Goal: Transaction & Acquisition: Purchase product/service

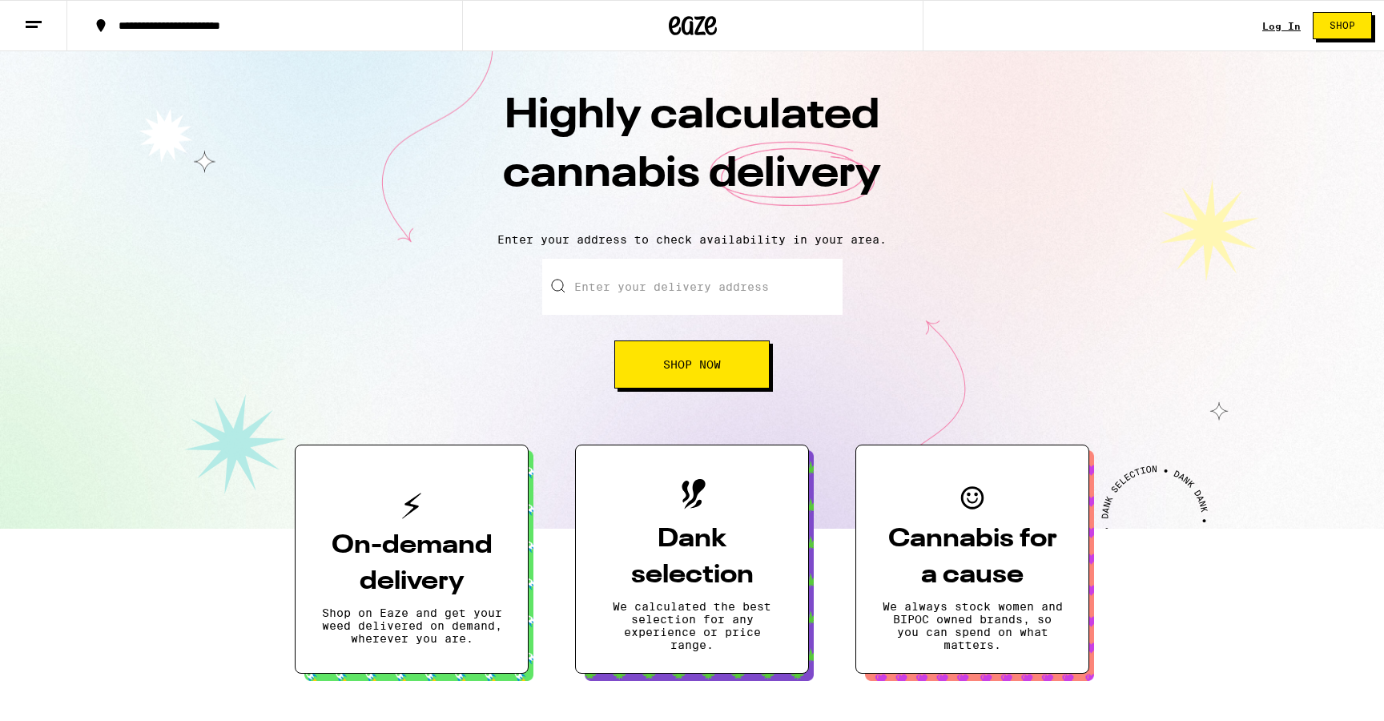
click at [1280, 23] on div "Log In" at bounding box center [1281, 26] width 38 height 10
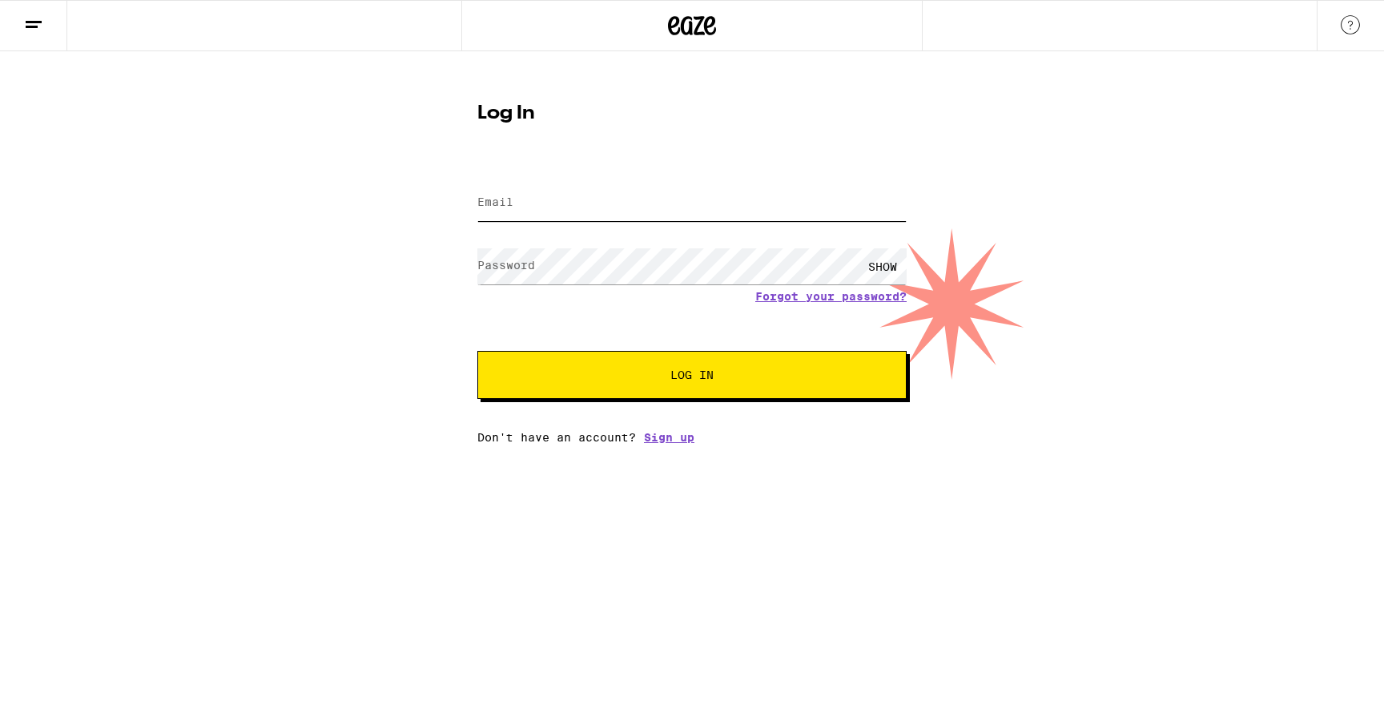
click at [757, 203] on input "Email" at bounding box center [691, 203] width 429 height 36
type input "[EMAIL_ADDRESS][DOMAIN_NAME]"
click at [625, 291] on div "Forgot your password?" at bounding box center [691, 296] width 429 height 13
click at [706, 374] on span "Log In" at bounding box center [691, 374] width 43 height 11
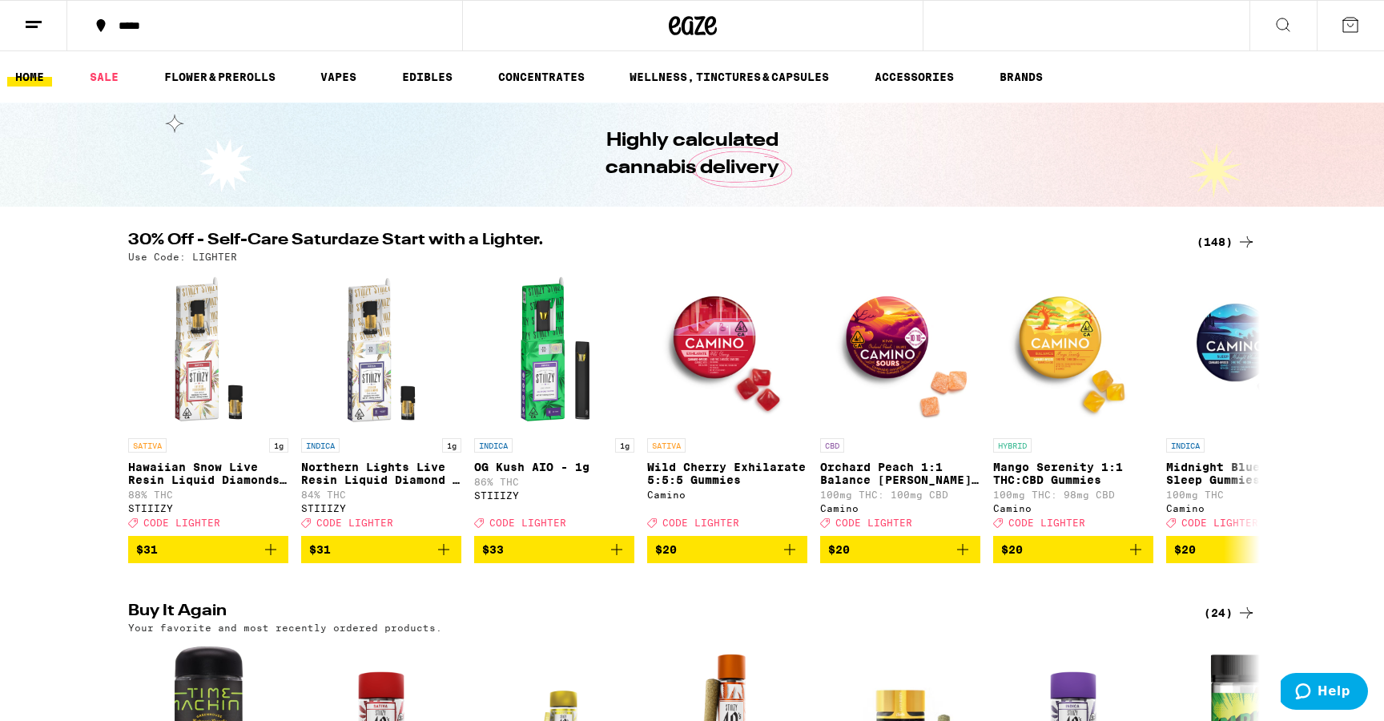
click at [218, 29] on div "*****" at bounding box center [275, 25] width 328 height 11
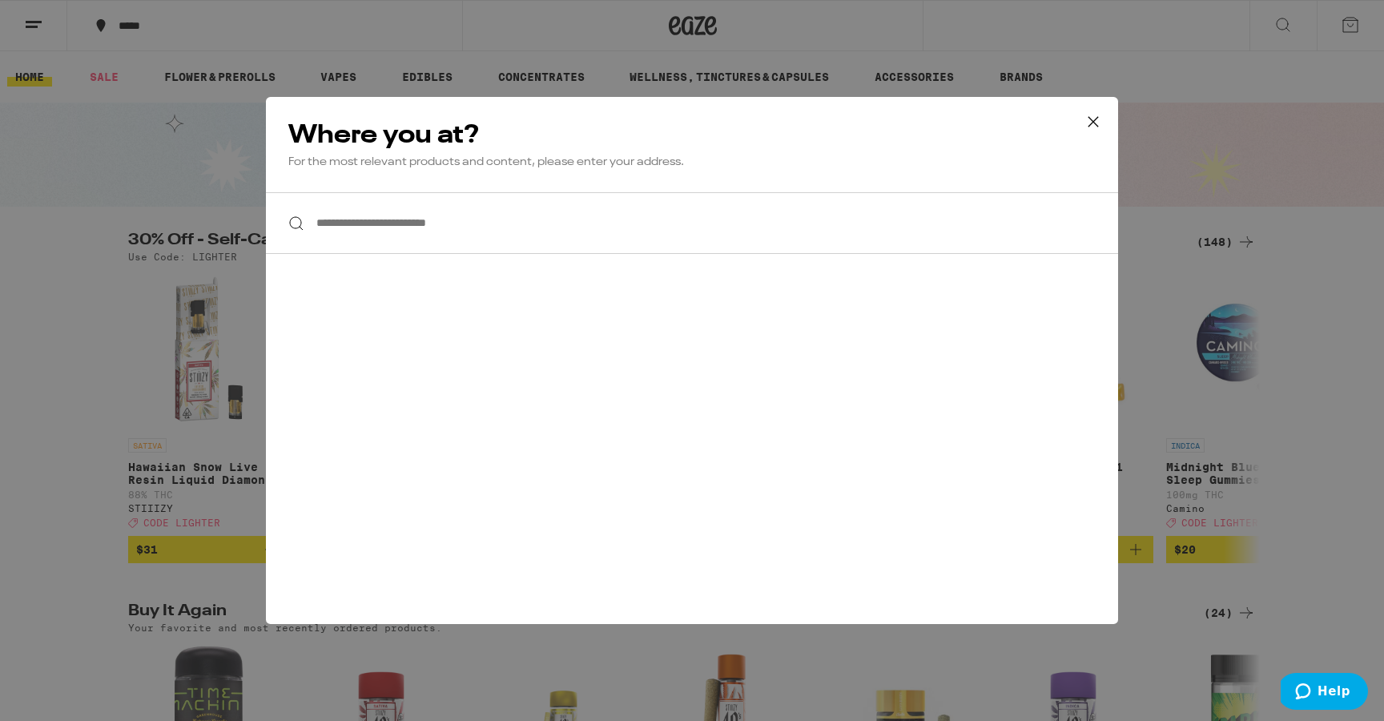
click at [428, 235] on input "**********" at bounding box center [692, 223] width 852 height 62
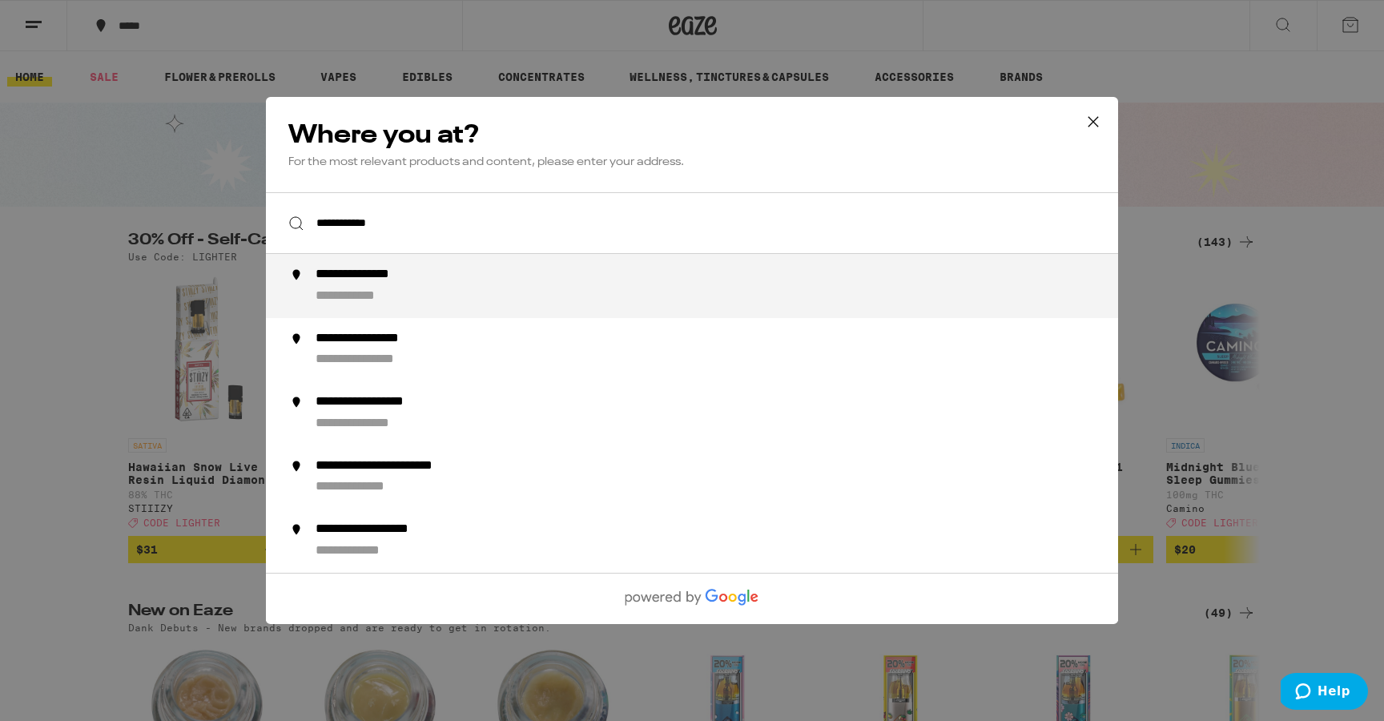
click at [423, 287] on div "**********" at bounding box center [724, 286] width 817 height 38
type input "**********"
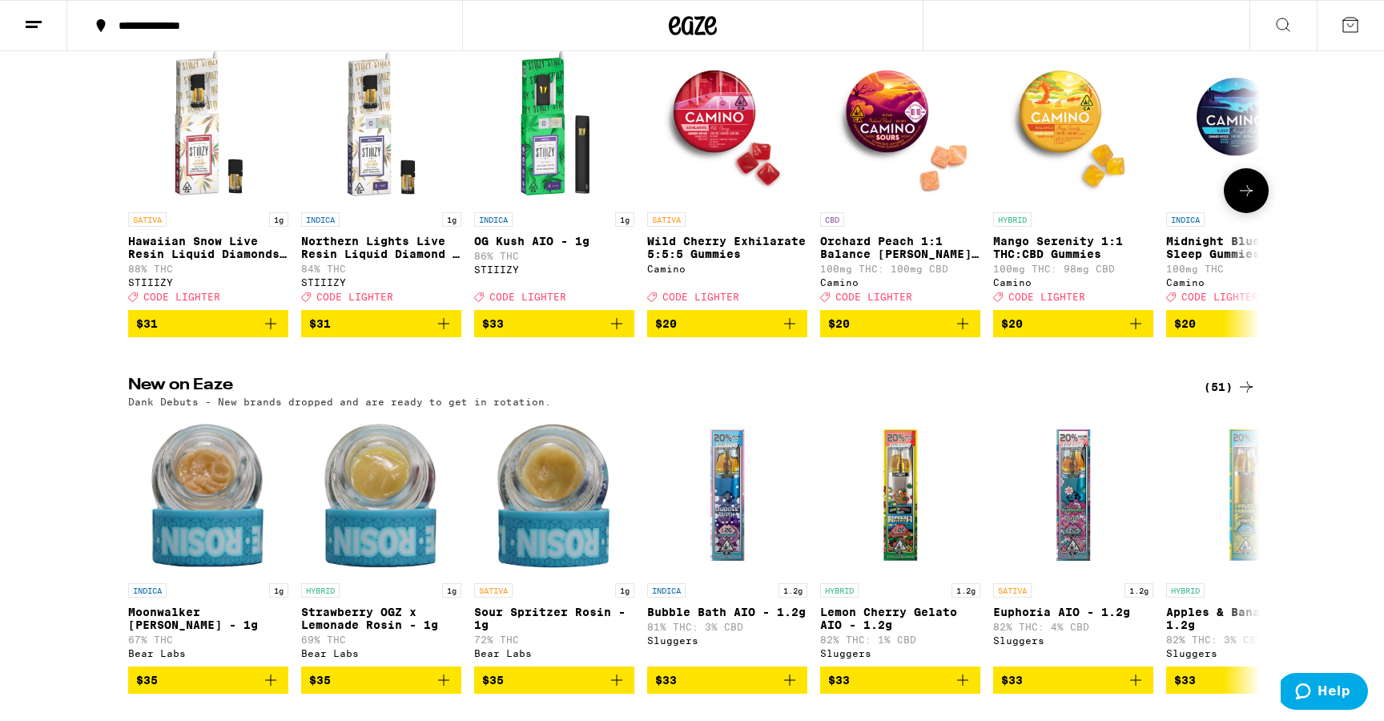
scroll to position [296, 0]
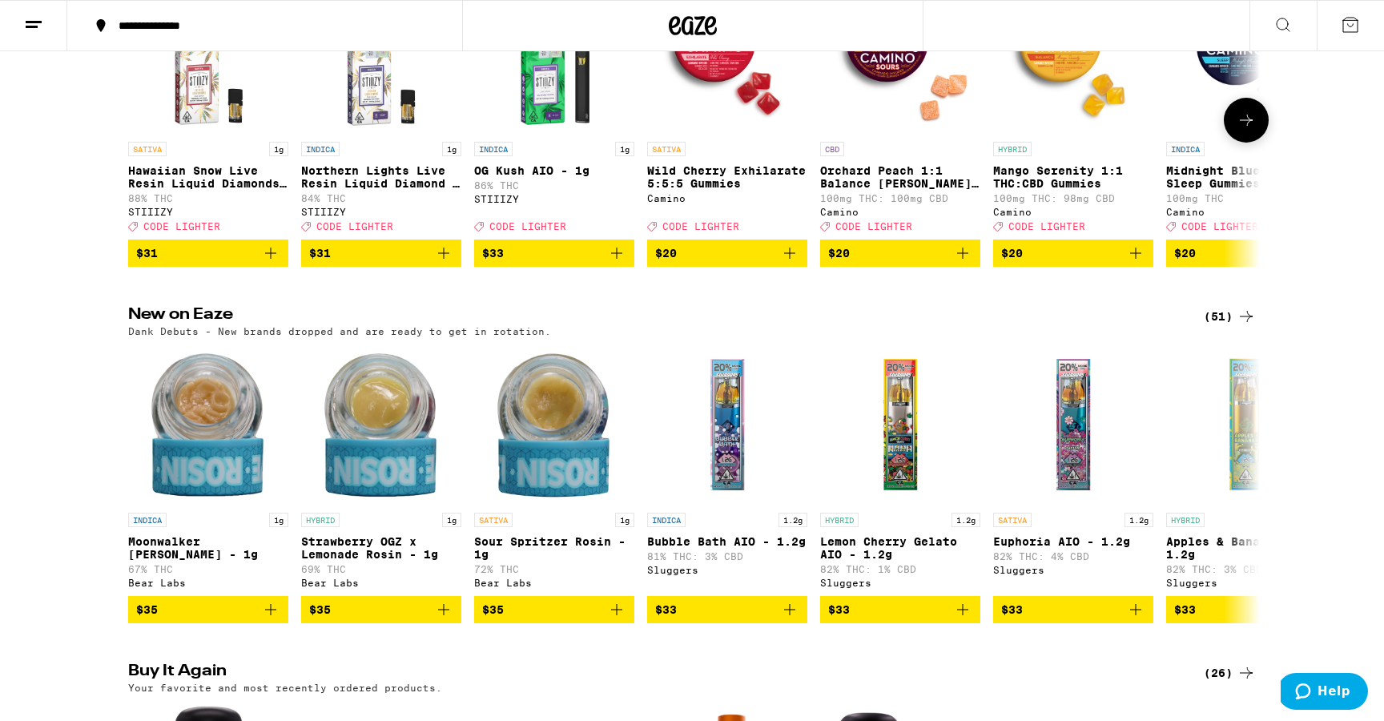
click at [444, 467] on img "Open page for Strawberry OGZ x Lemonade Rosin - 1g from Bear Labs" at bounding box center [381, 424] width 160 height 160
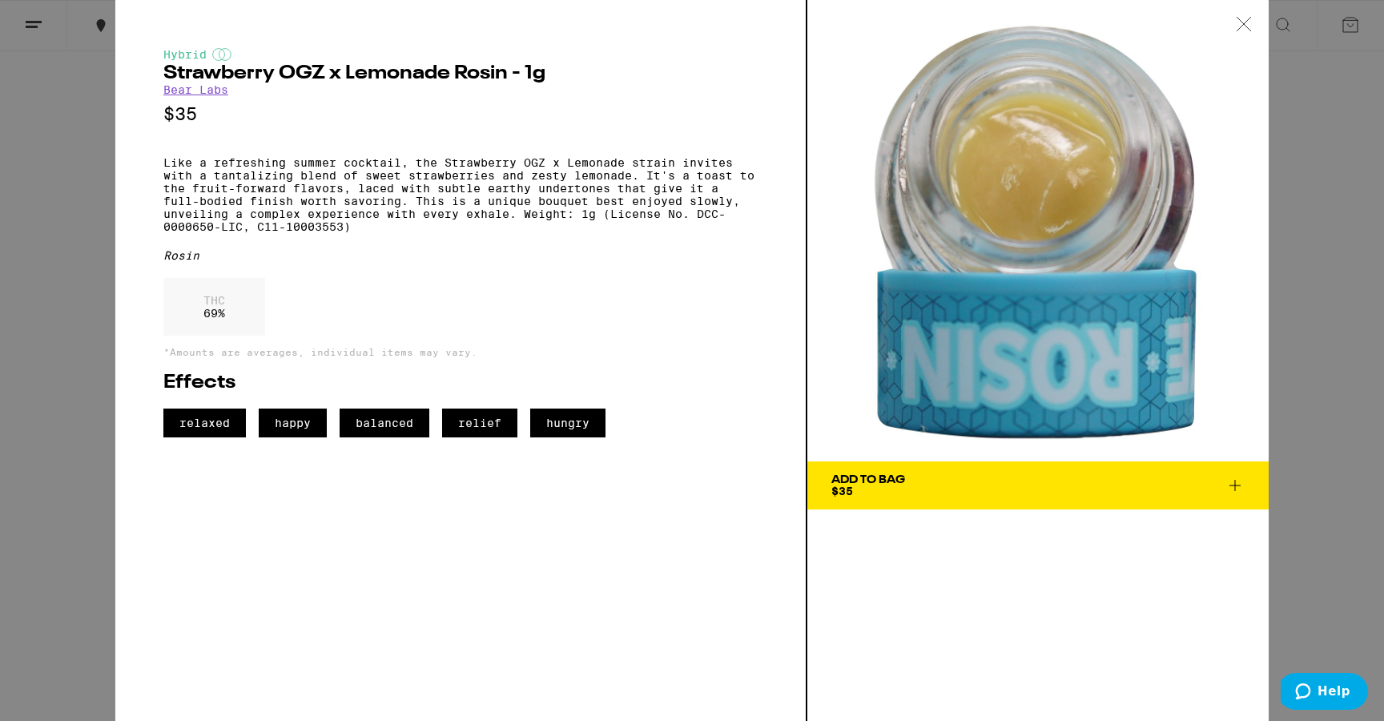
scroll to position [839, 0]
click at [1241, 26] on icon at bounding box center [1243, 24] width 14 height 14
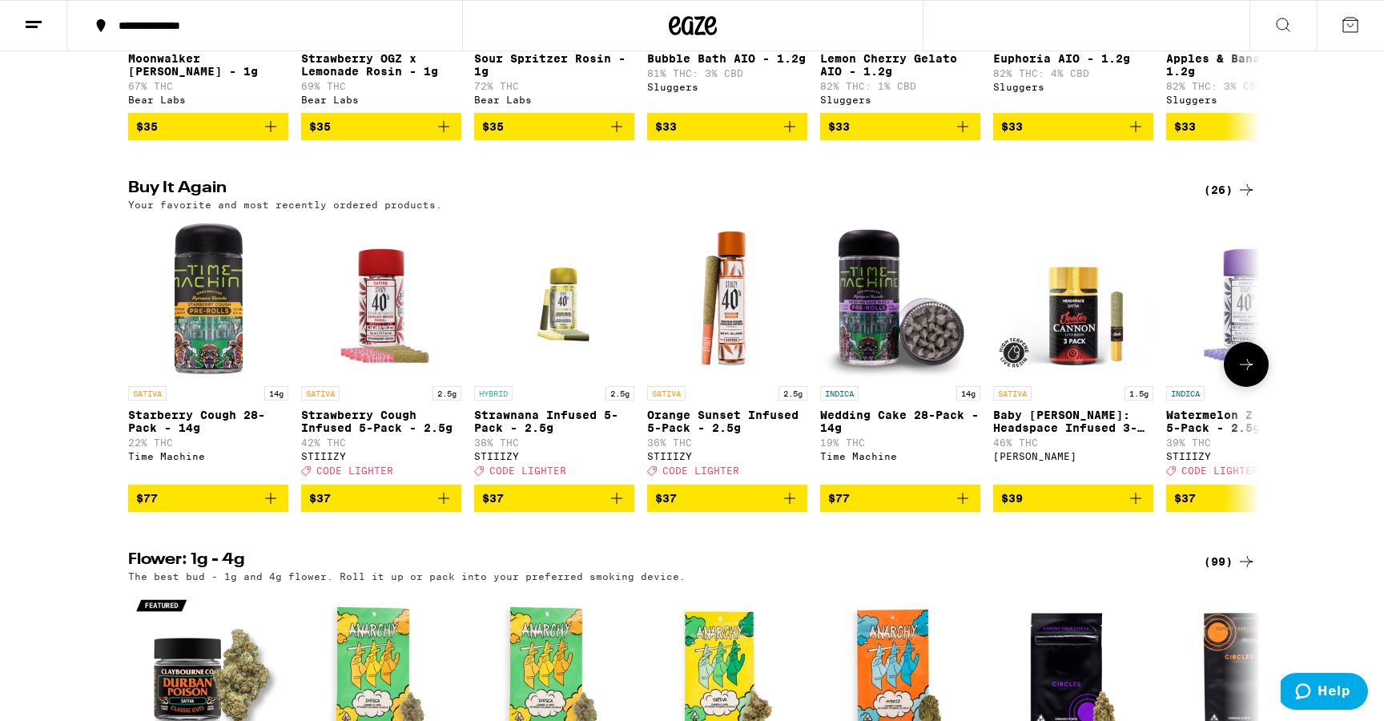
scroll to position [805, 0]
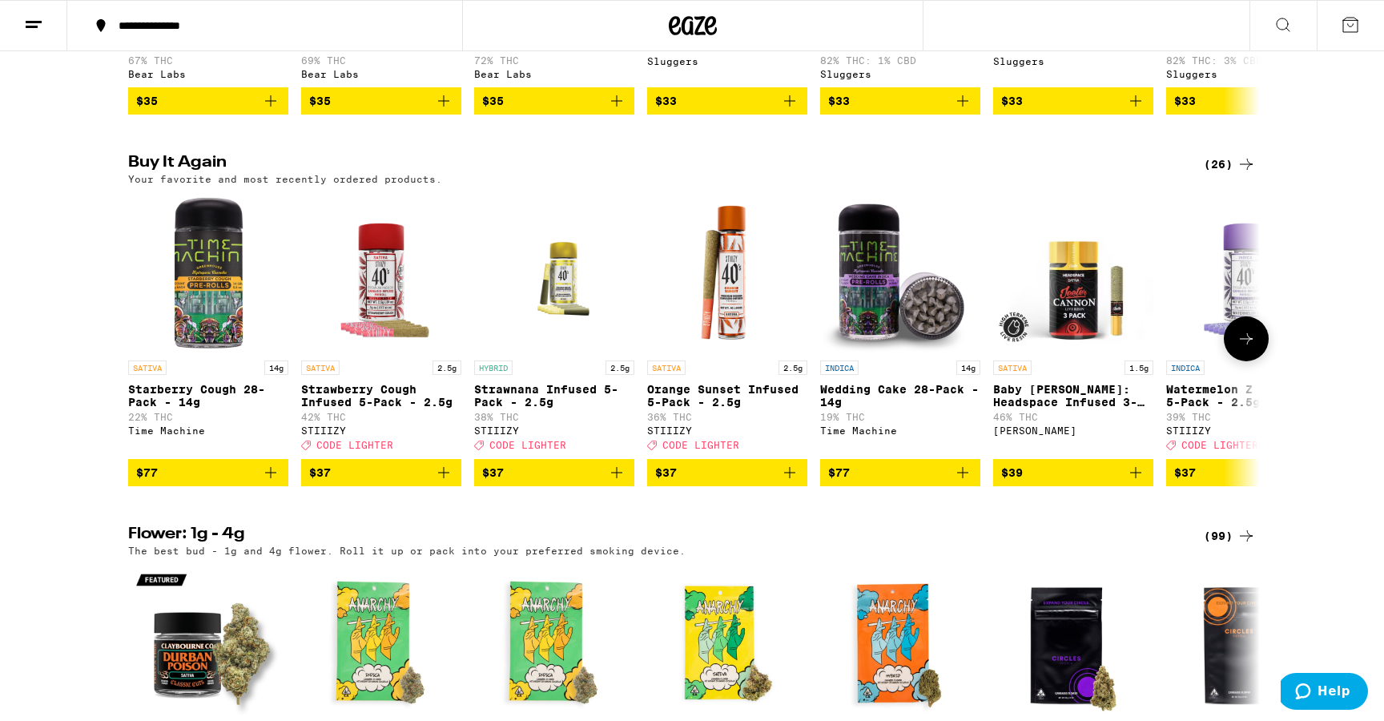
click at [444, 482] on icon "Add to bag" at bounding box center [443, 472] width 19 height 19
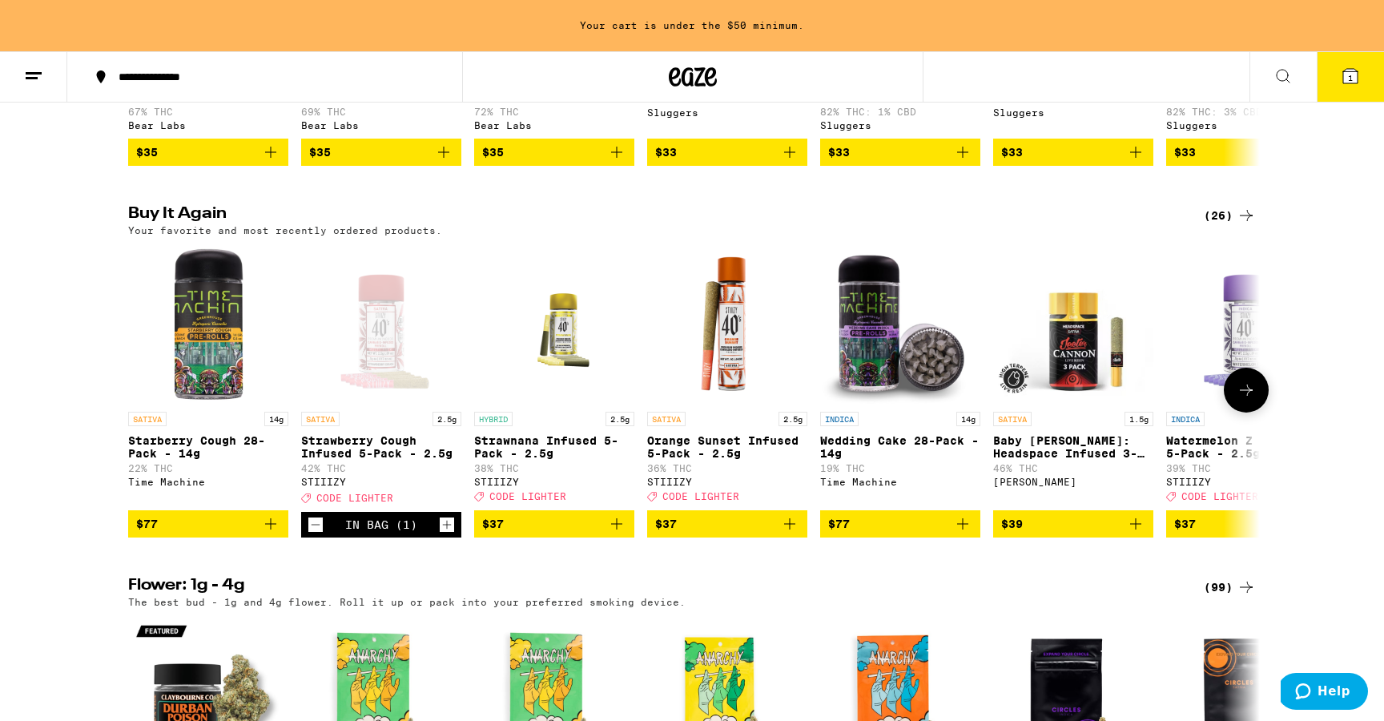
scroll to position [856, 0]
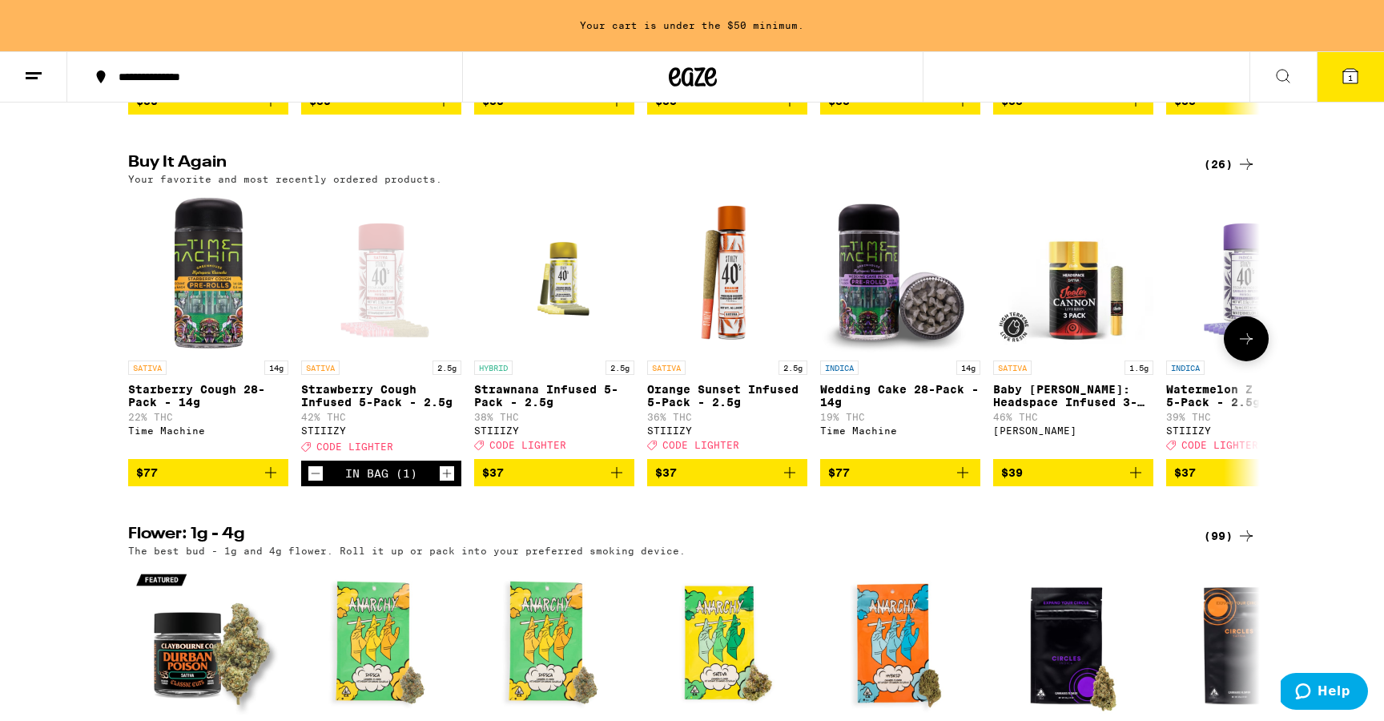
click at [1249, 348] on icon at bounding box center [1245, 338] width 19 height 19
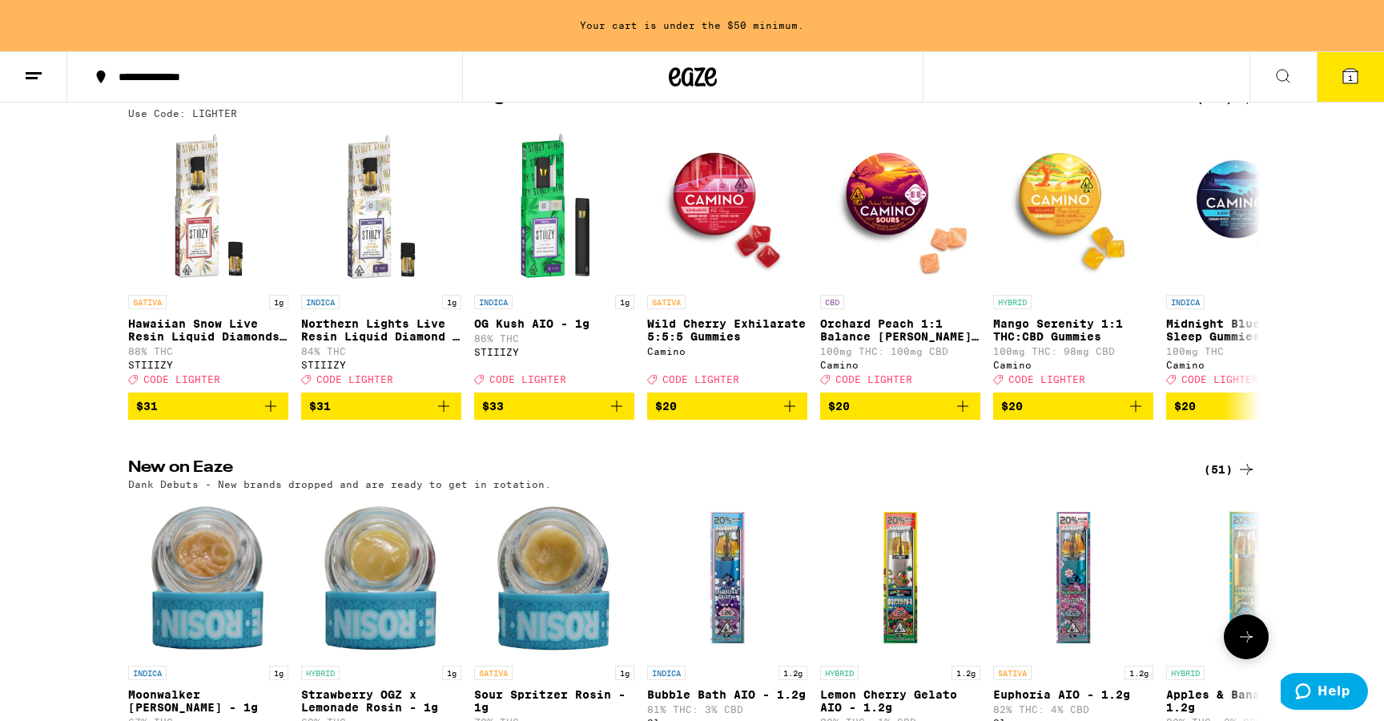
scroll to position [0, 0]
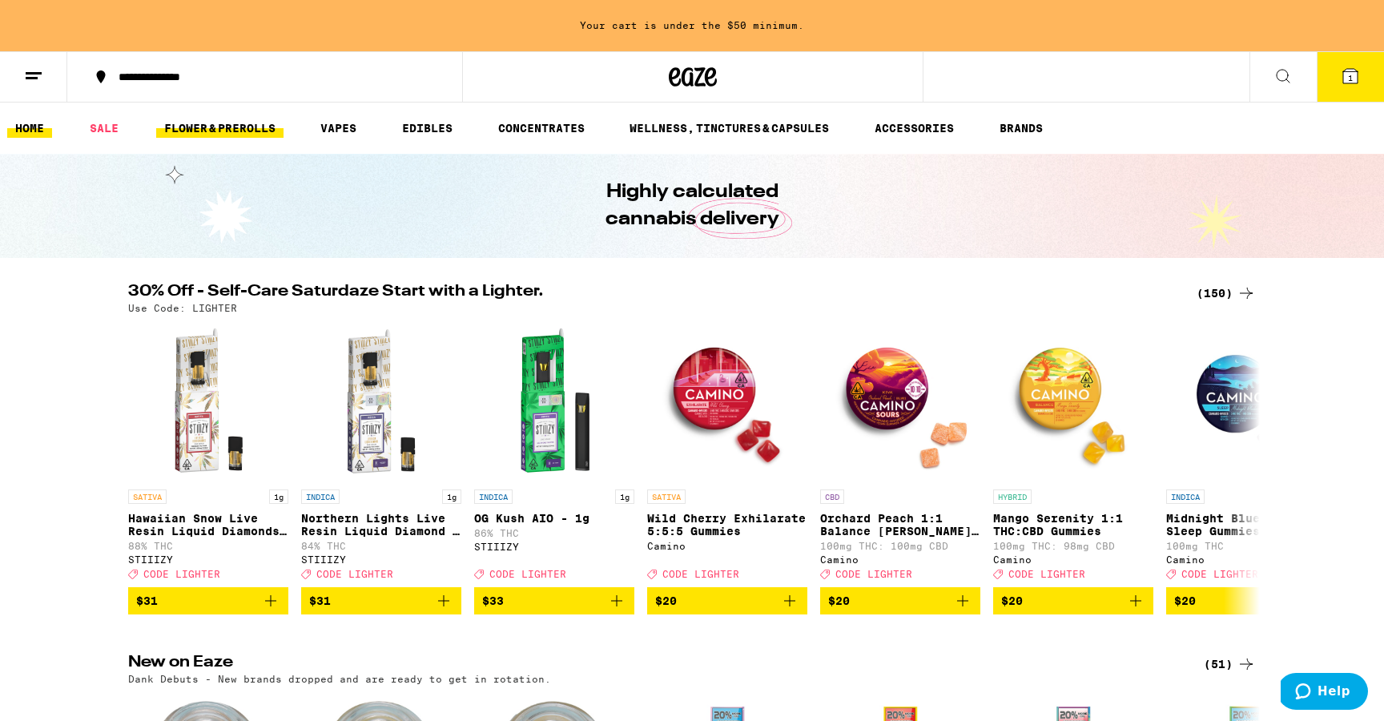
click at [236, 131] on link "FLOWER & PREROLLS" at bounding box center [219, 128] width 127 height 19
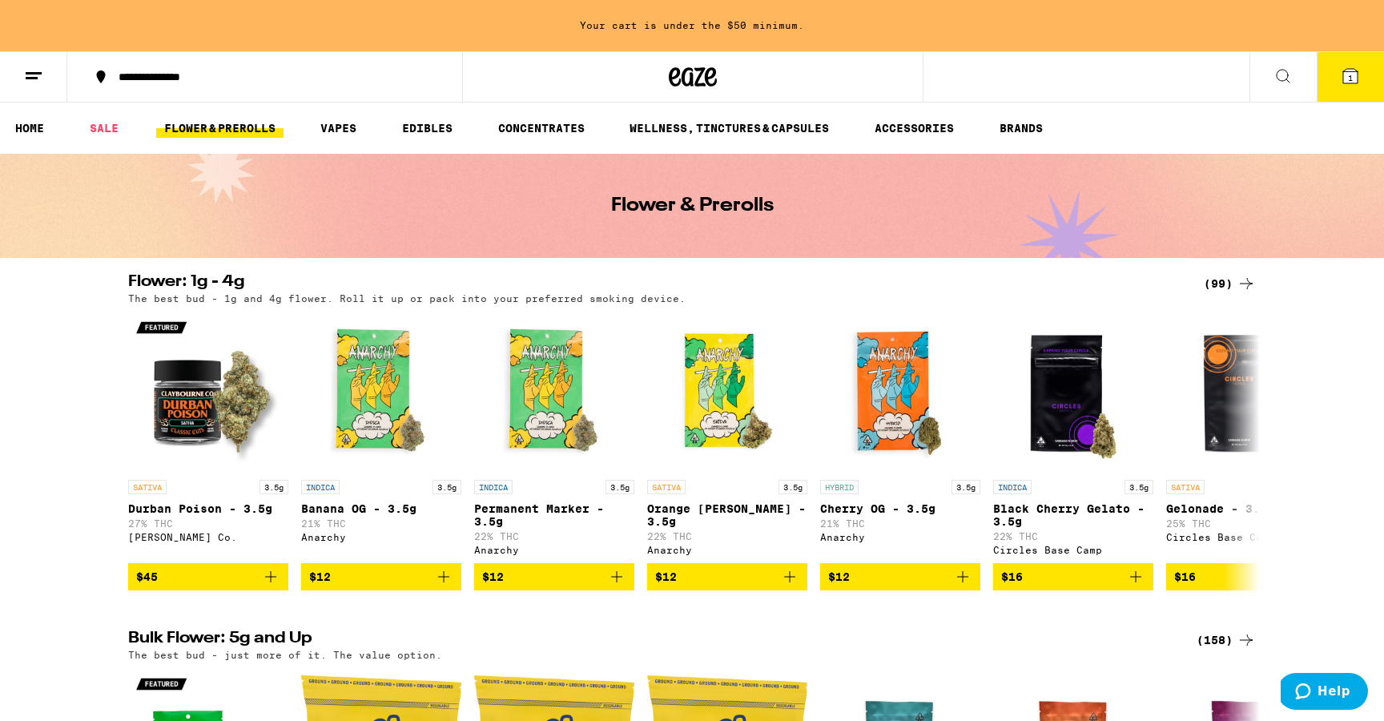
click at [1240, 275] on icon at bounding box center [1245, 283] width 19 height 19
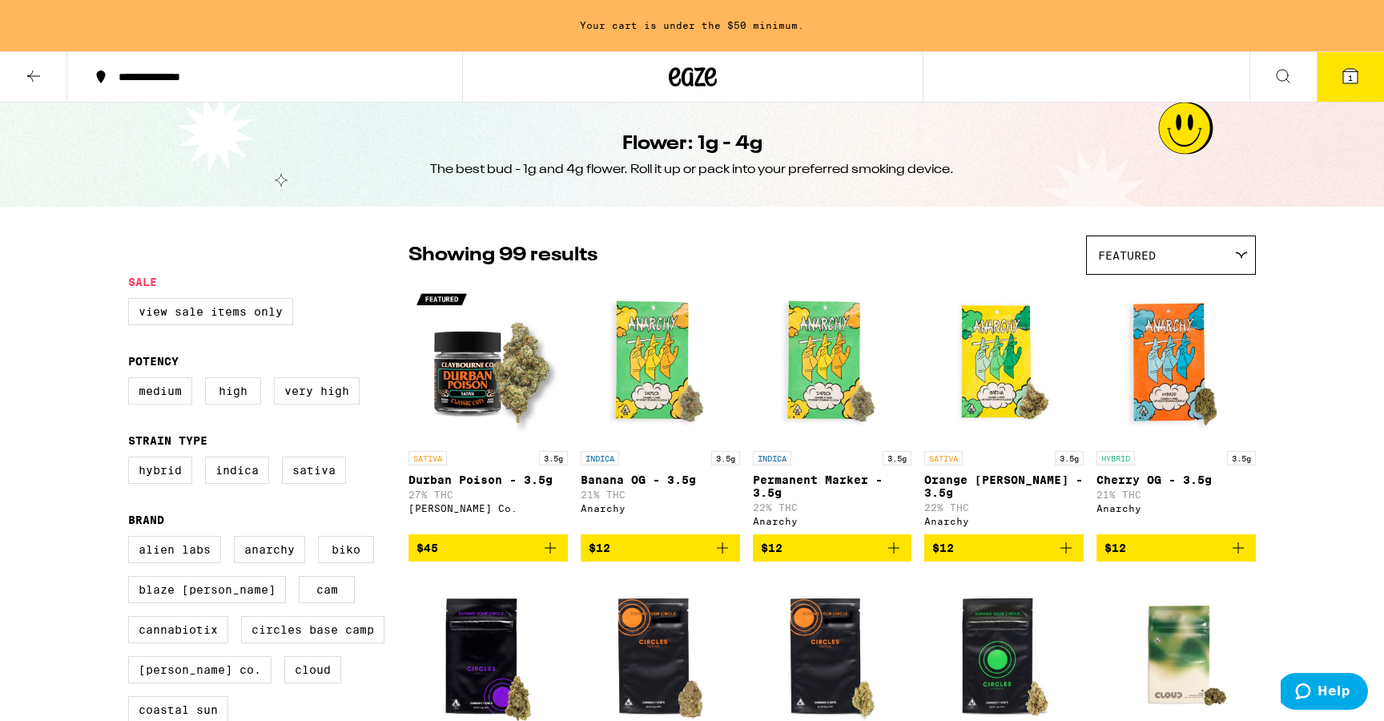
click at [26, 80] on icon at bounding box center [33, 75] width 19 height 19
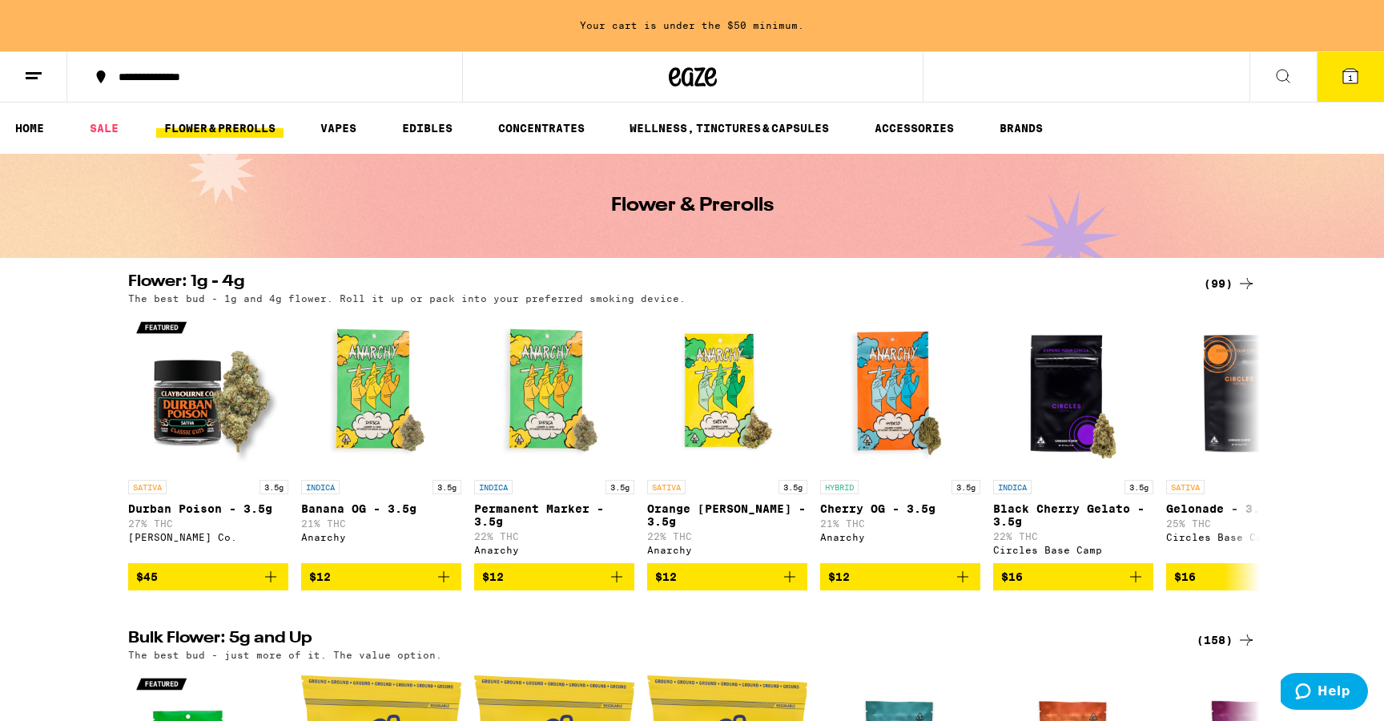
click at [218, 127] on link "FLOWER & PREROLLS" at bounding box center [219, 128] width 127 height 19
click at [26, 82] on icon at bounding box center [33, 75] width 19 height 19
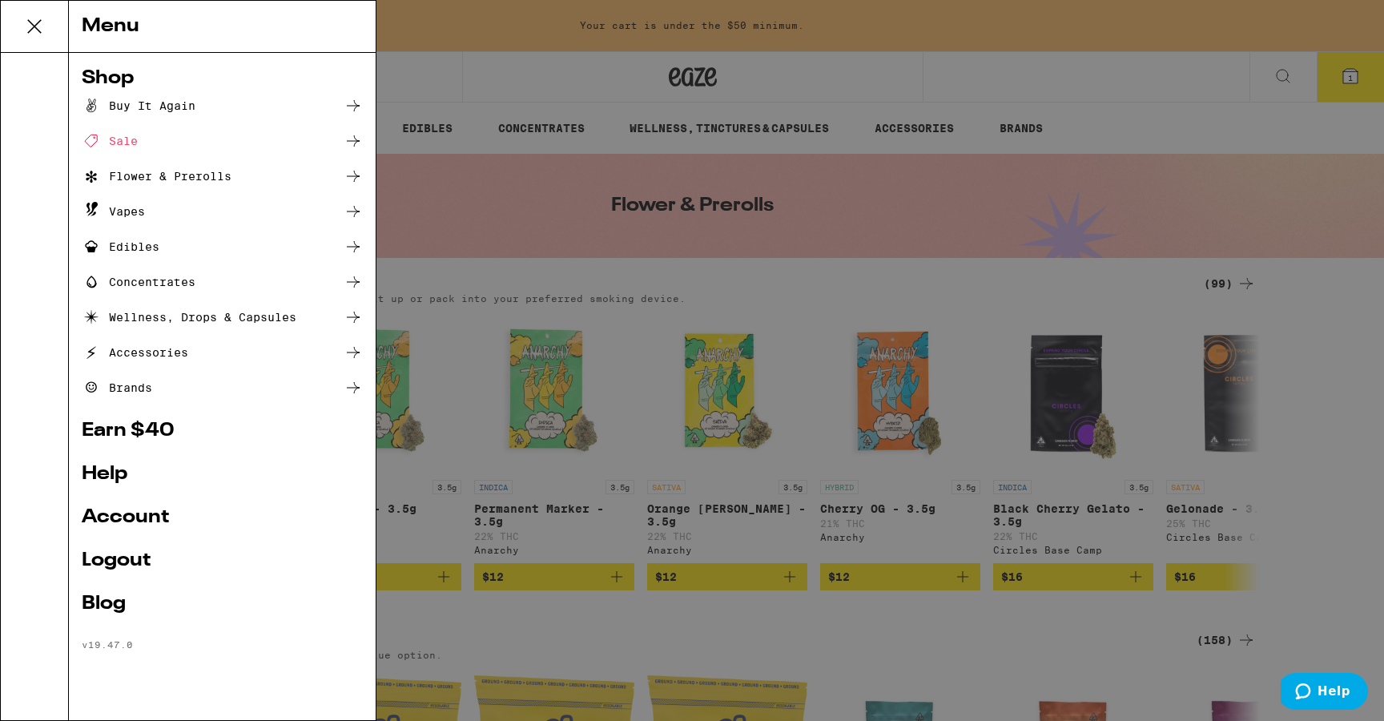
click at [351, 179] on icon at bounding box center [353, 176] width 19 height 19
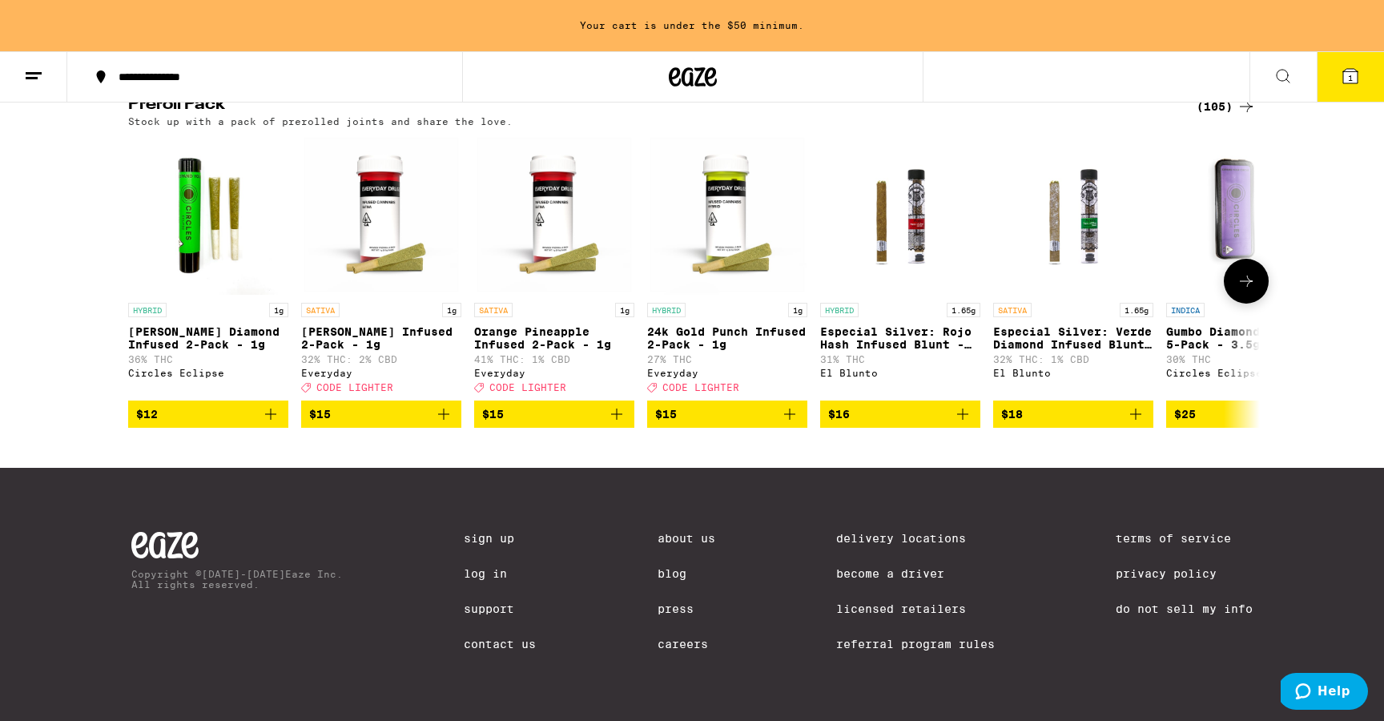
scroll to position [1190, 0]
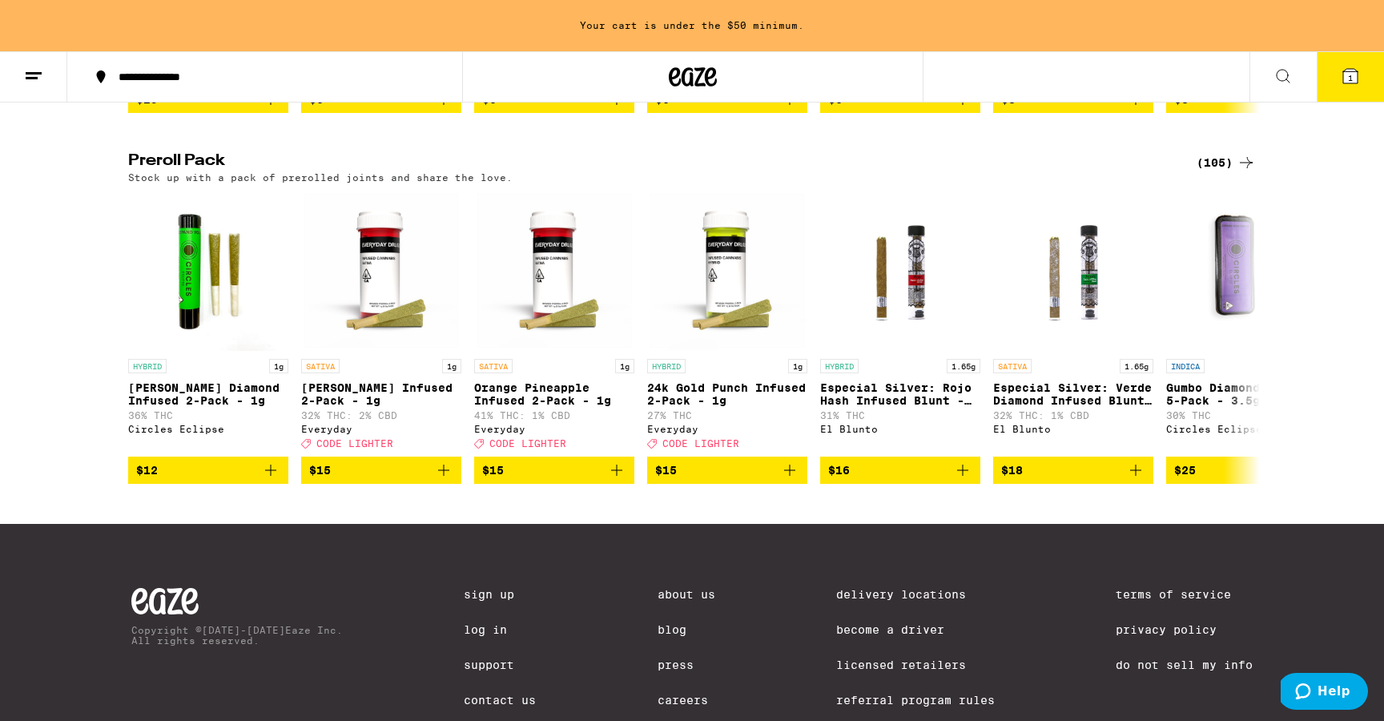
click at [183, 172] on h2 "Preroll Pack" at bounding box center [652, 162] width 1049 height 19
click at [1230, 172] on div "(105)" at bounding box center [1225, 162] width 59 height 19
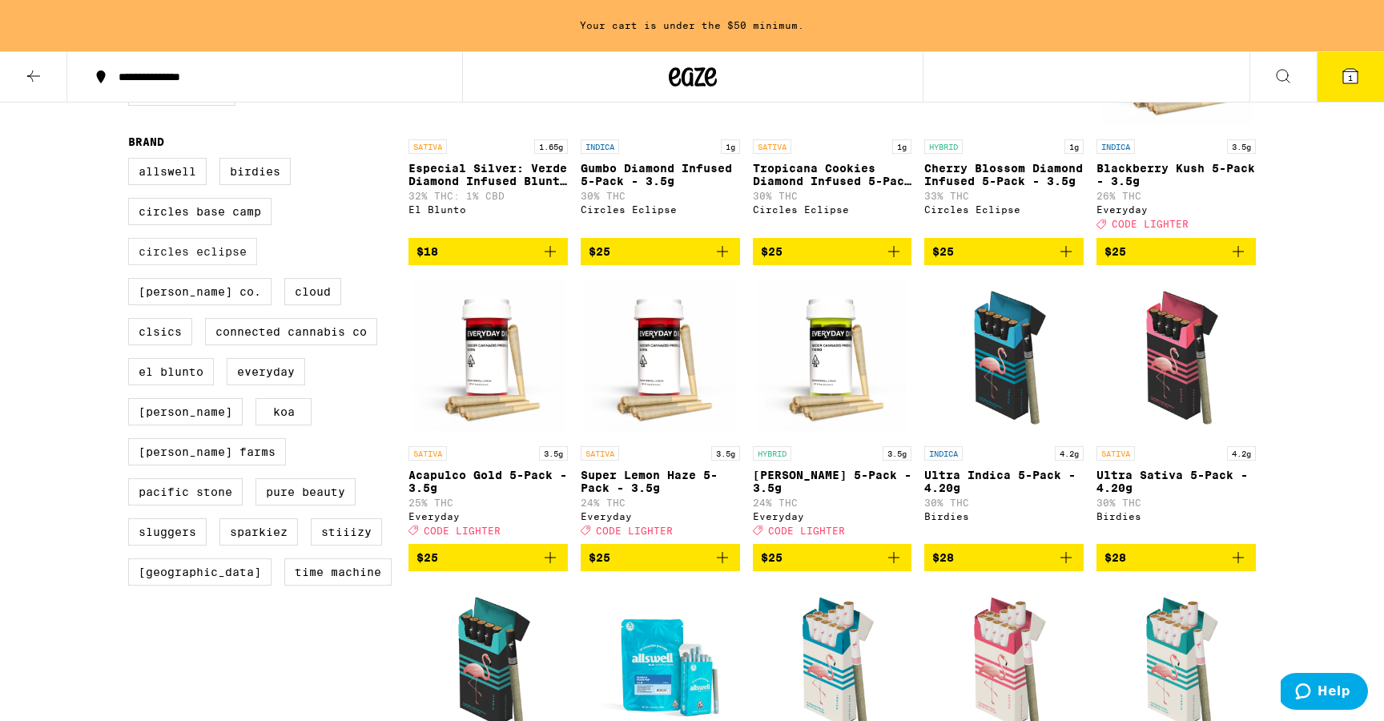
scroll to position [619, 0]
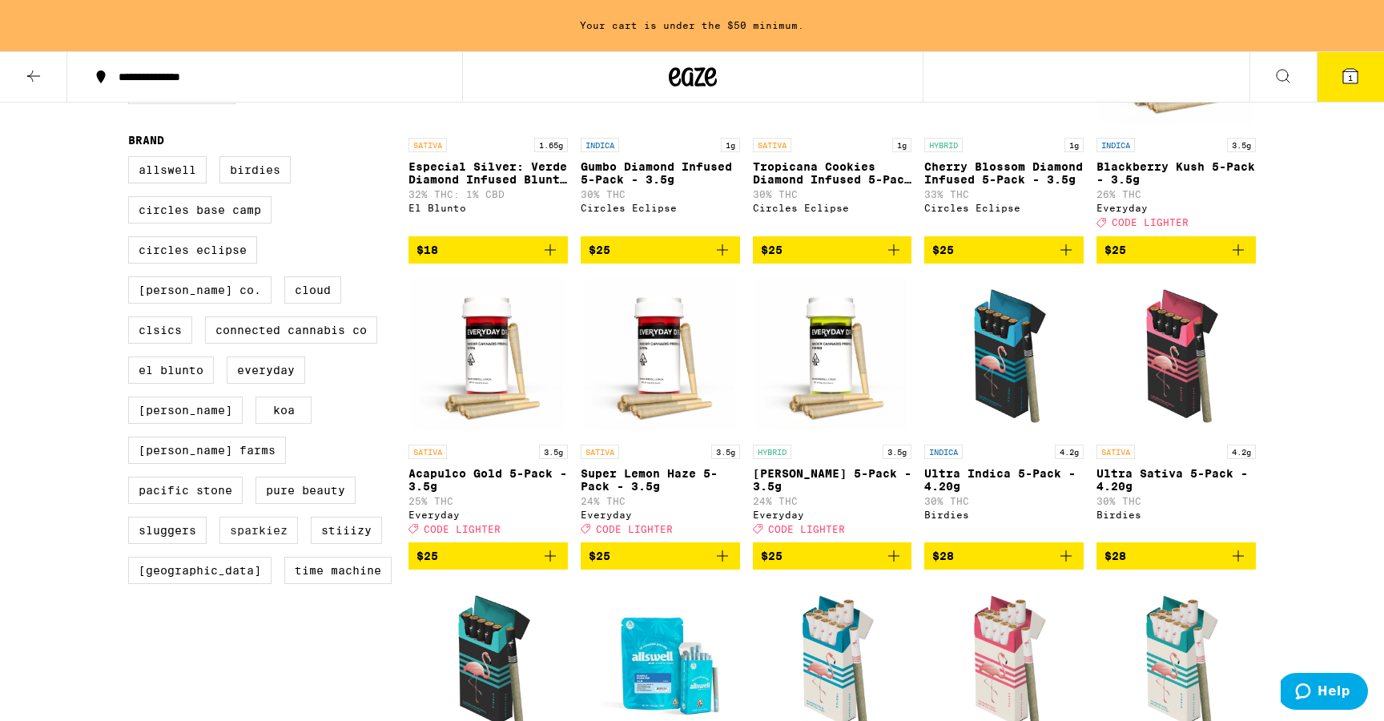
click at [270, 531] on label "Sparkiez" at bounding box center [258, 530] width 78 height 27
click at [132, 159] on input "Sparkiez" at bounding box center [131, 159] width 1 height 1
checkbox input "true"
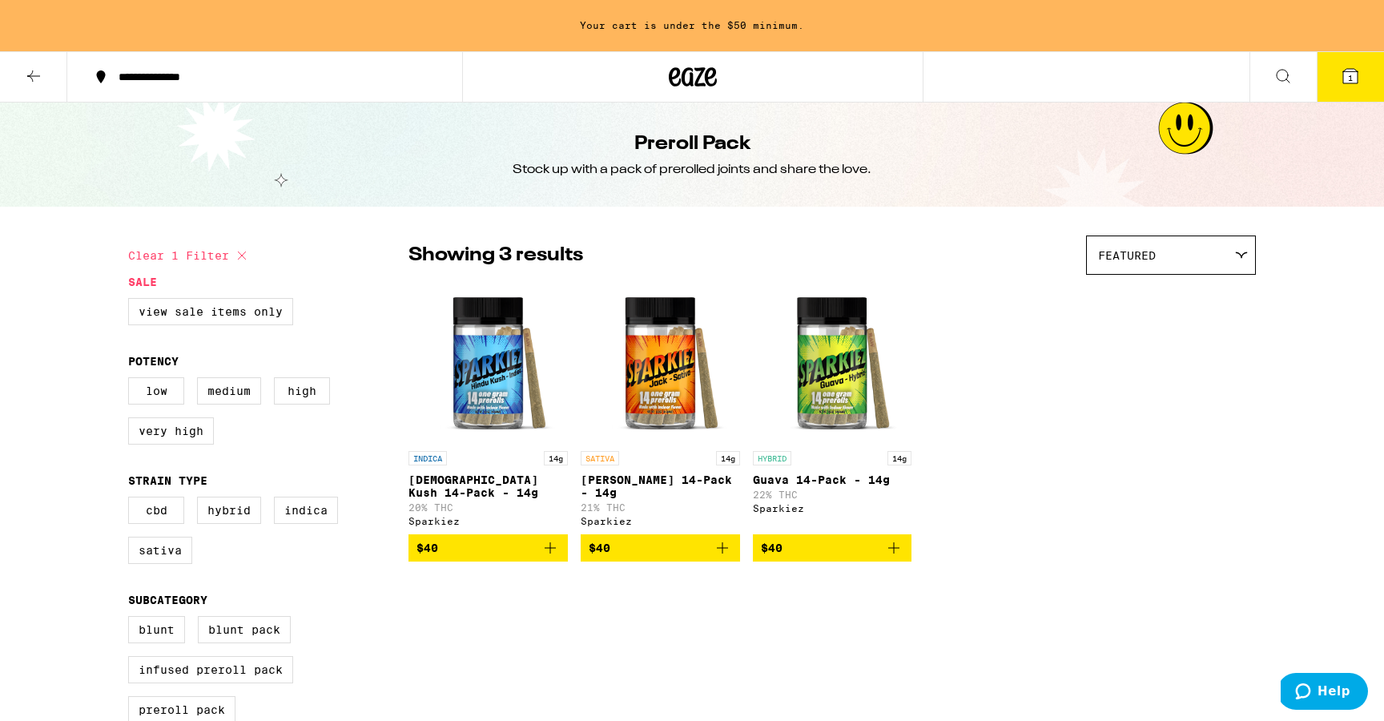
click at [722, 556] on icon "Add to bag" at bounding box center [722, 547] width 19 height 19
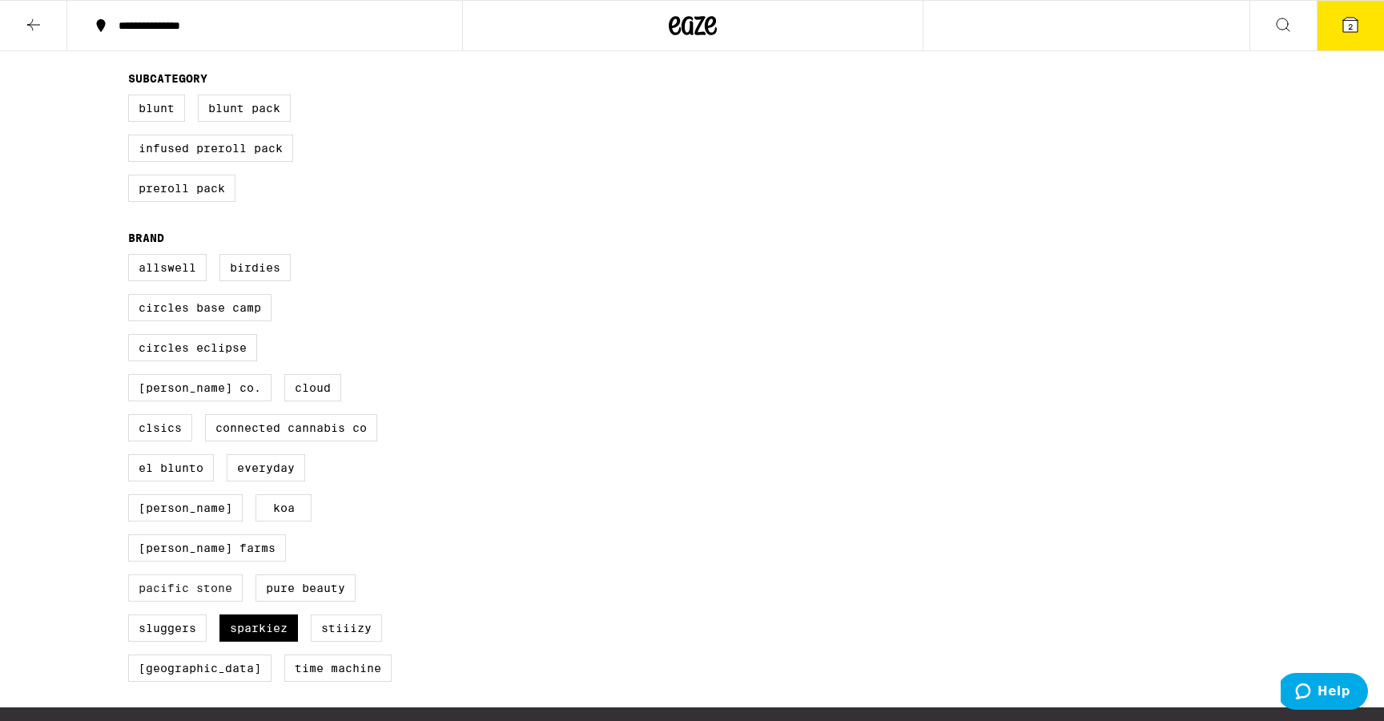
scroll to position [484, 0]
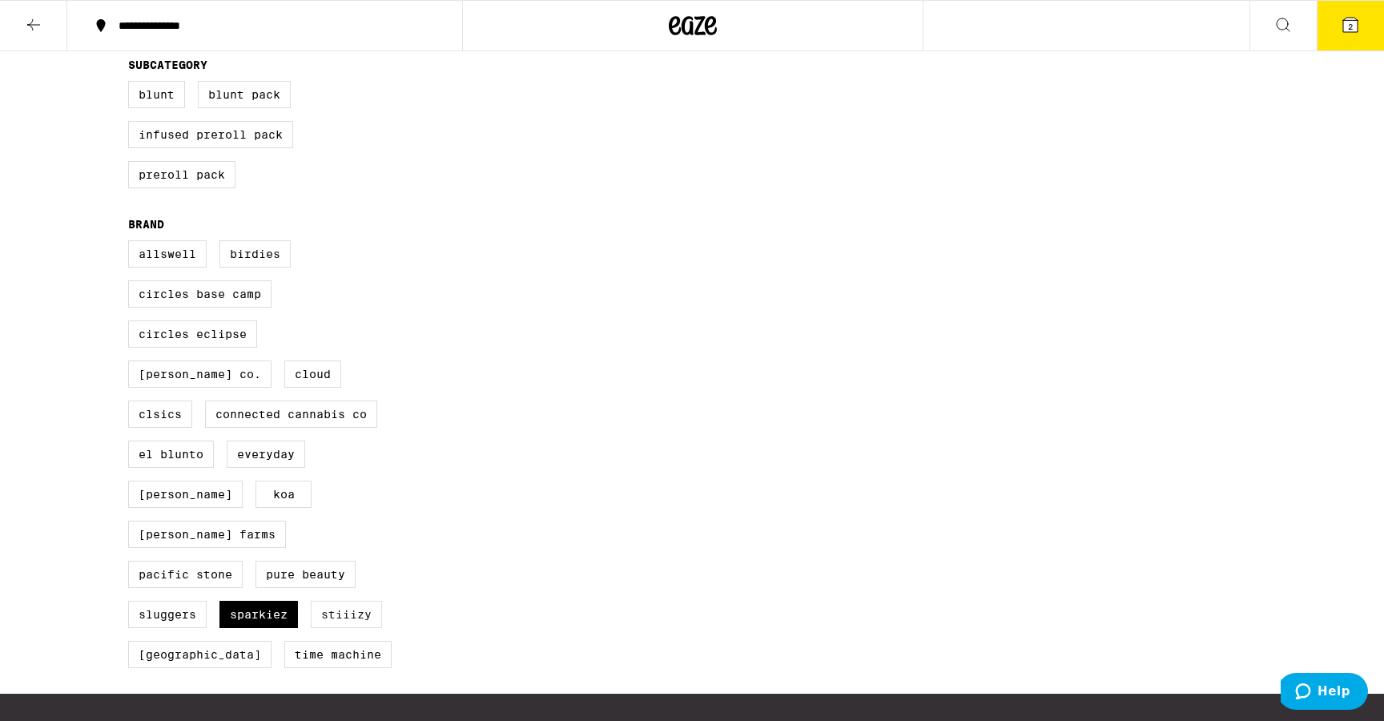
click at [367, 617] on label "STIIIZY" at bounding box center [346, 614] width 71 height 27
click at [132, 243] on input "STIIIZY" at bounding box center [131, 243] width 1 height 1
checkbox input "true"
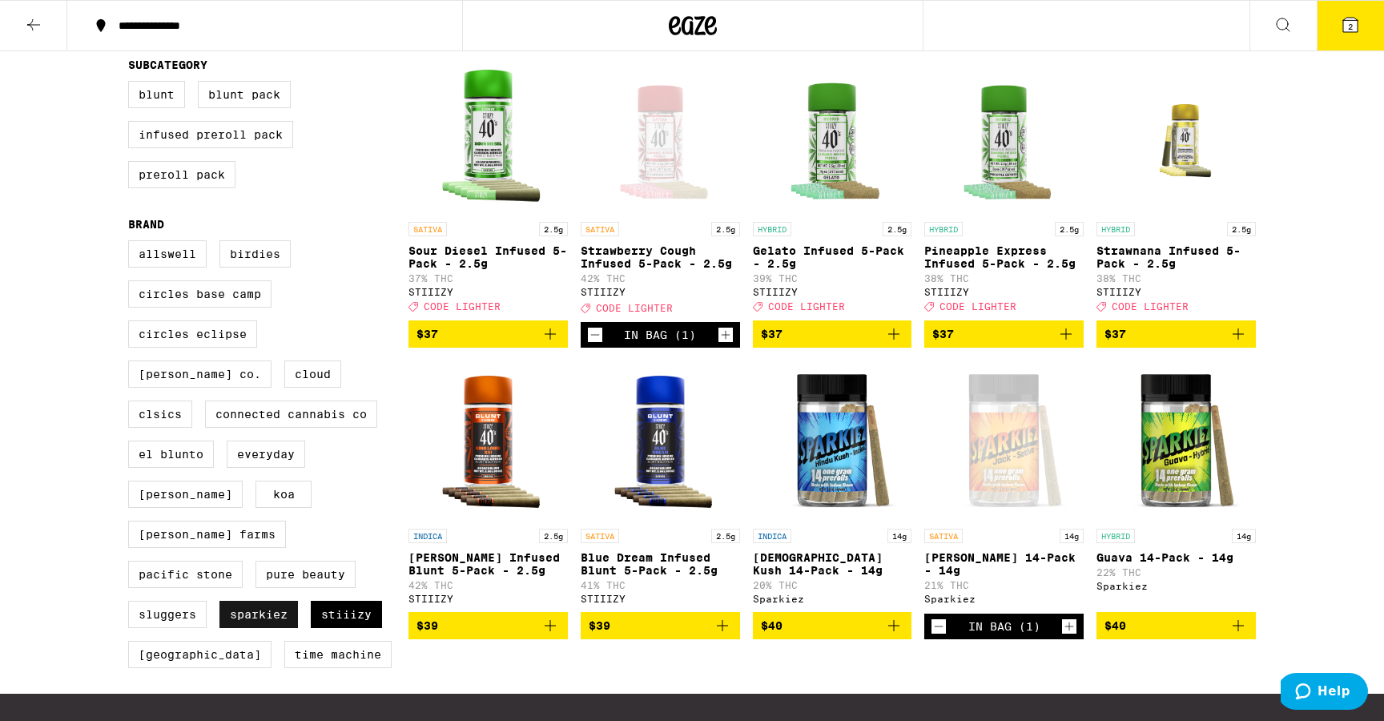
click at [251, 616] on label "Sparkiez" at bounding box center [258, 614] width 78 height 27
click at [132, 243] on input "Sparkiez" at bounding box center [131, 243] width 1 height 1
checkbox input "false"
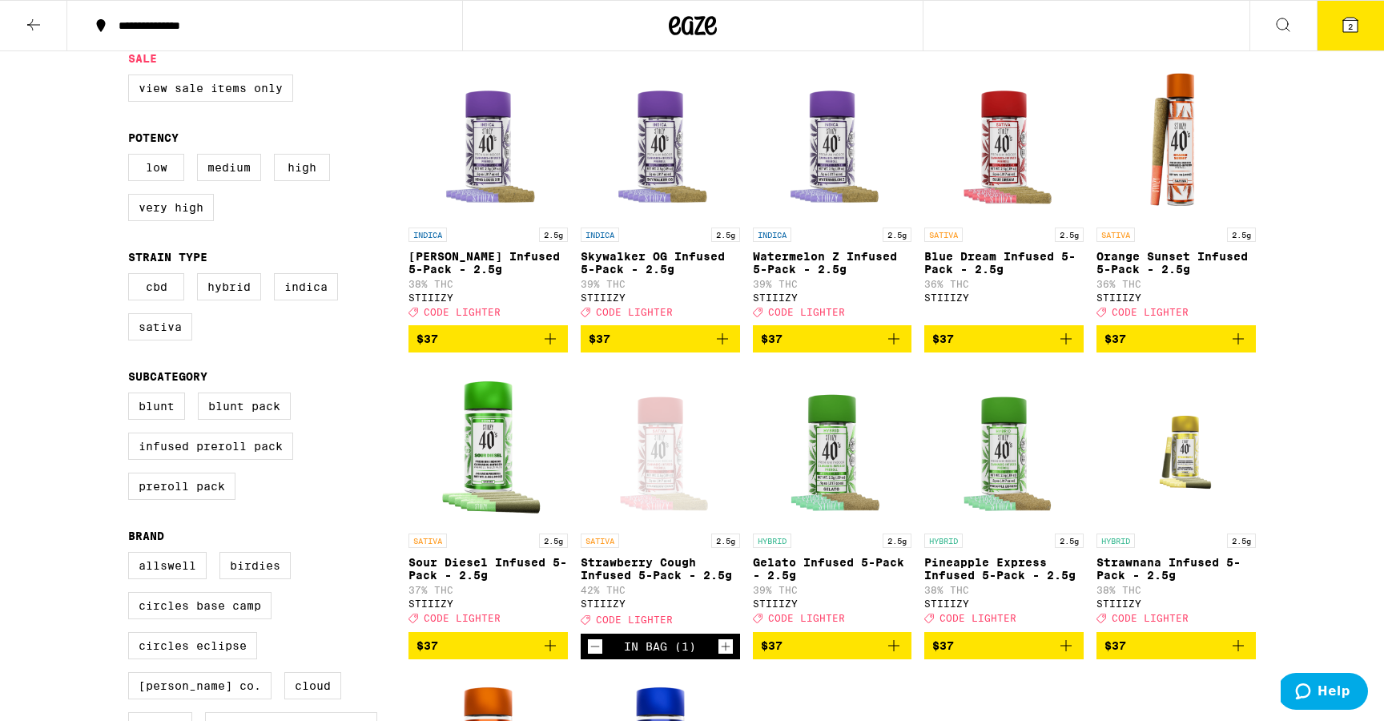
scroll to position [211, 0]
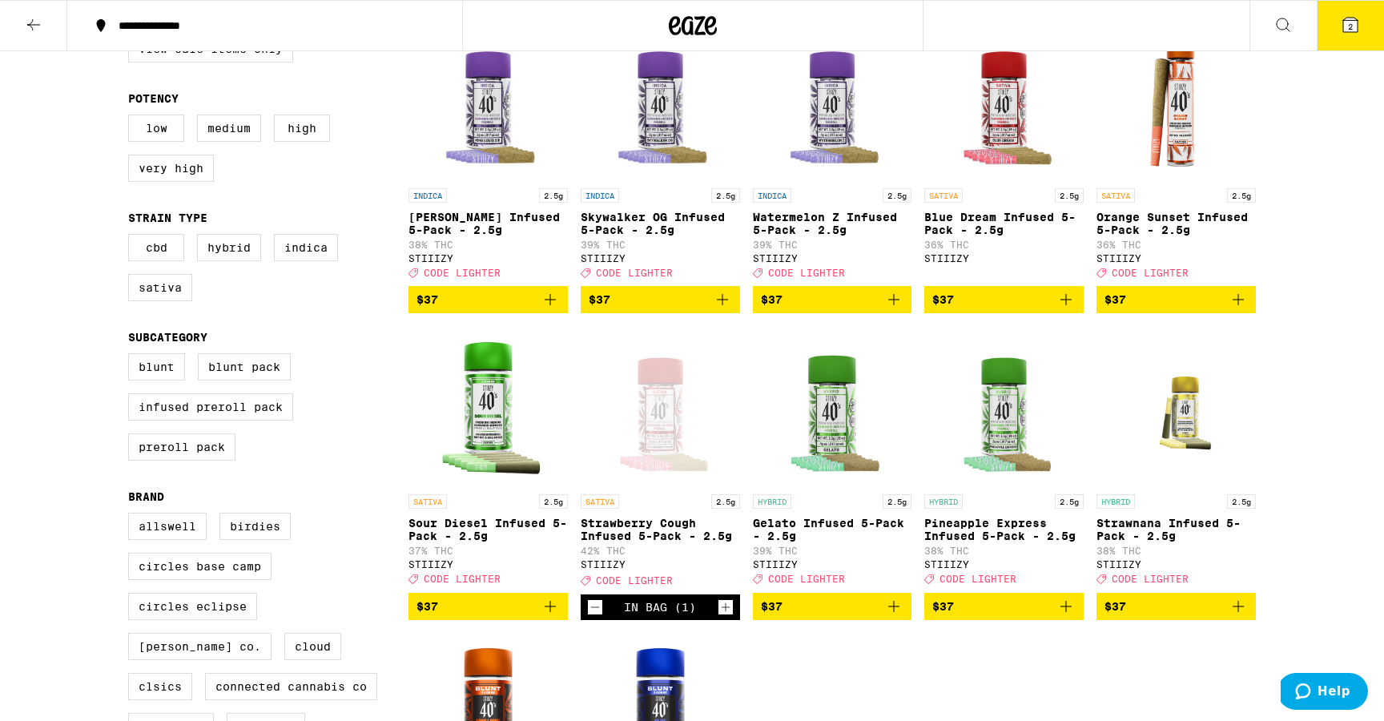
click at [550, 612] on icon "Add to bag" at bounding box center [550, 606] width 11 height 11
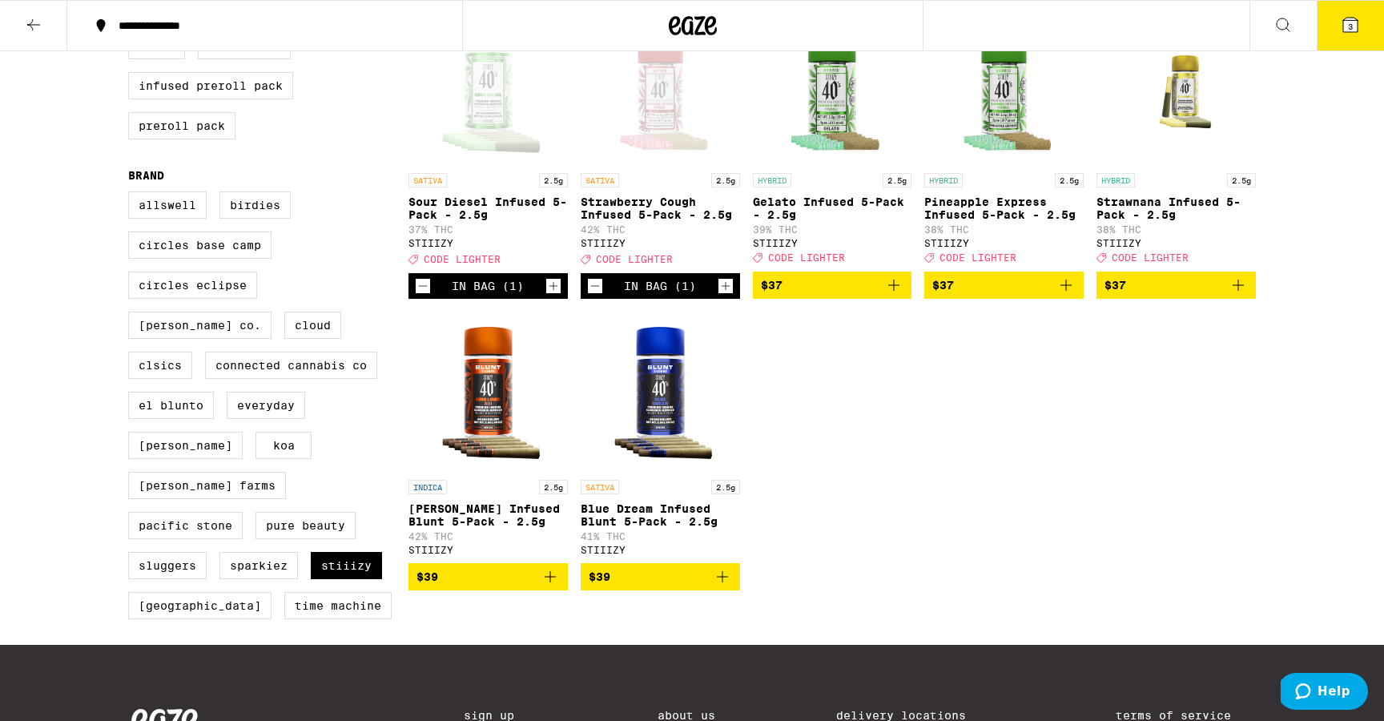
scroll to position [545, 0]
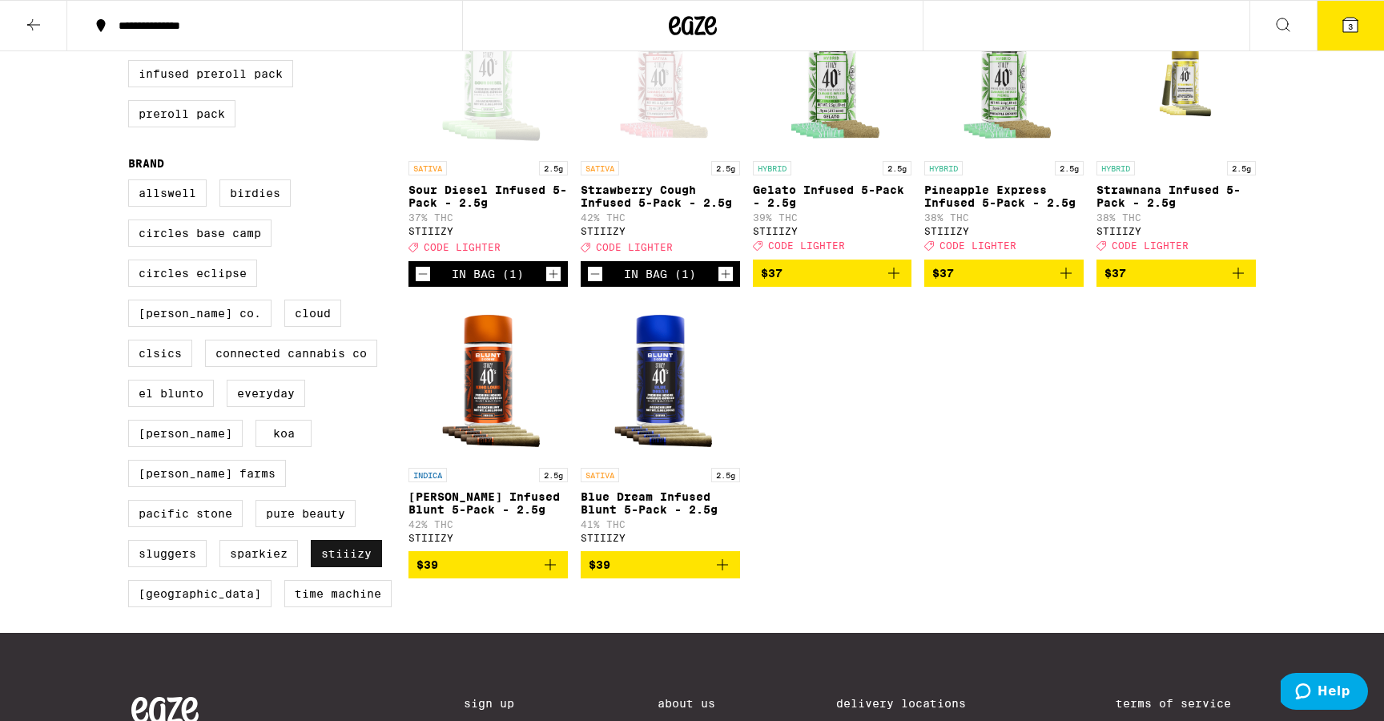
click at [337, 567] on label "STIIIZY" at bounding box center [346, 553] width 71 height 27
click at [132, 183] on input "STIIIZY" at bounding box center [131, 182] width 1 height 1
checkbox input "false"
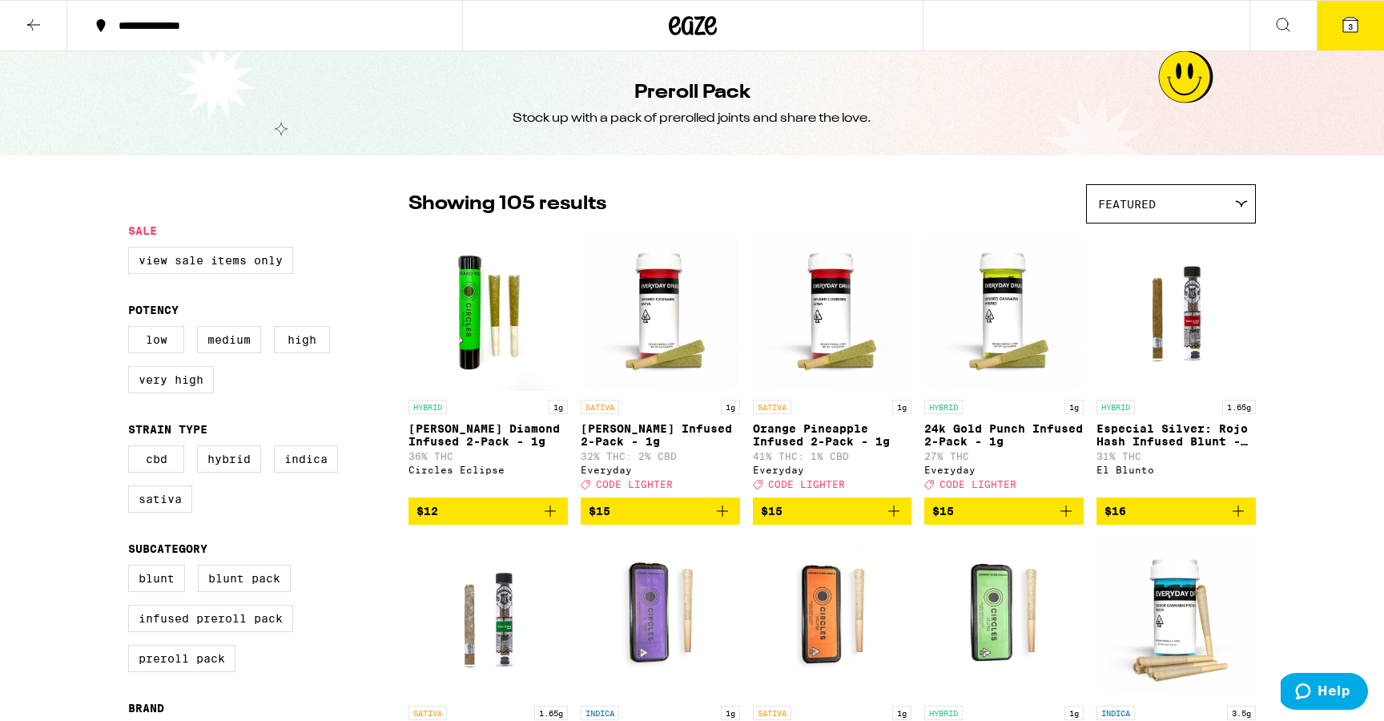
click at [27, 10] on button at bounding box center [33, 26] width 67 height 50
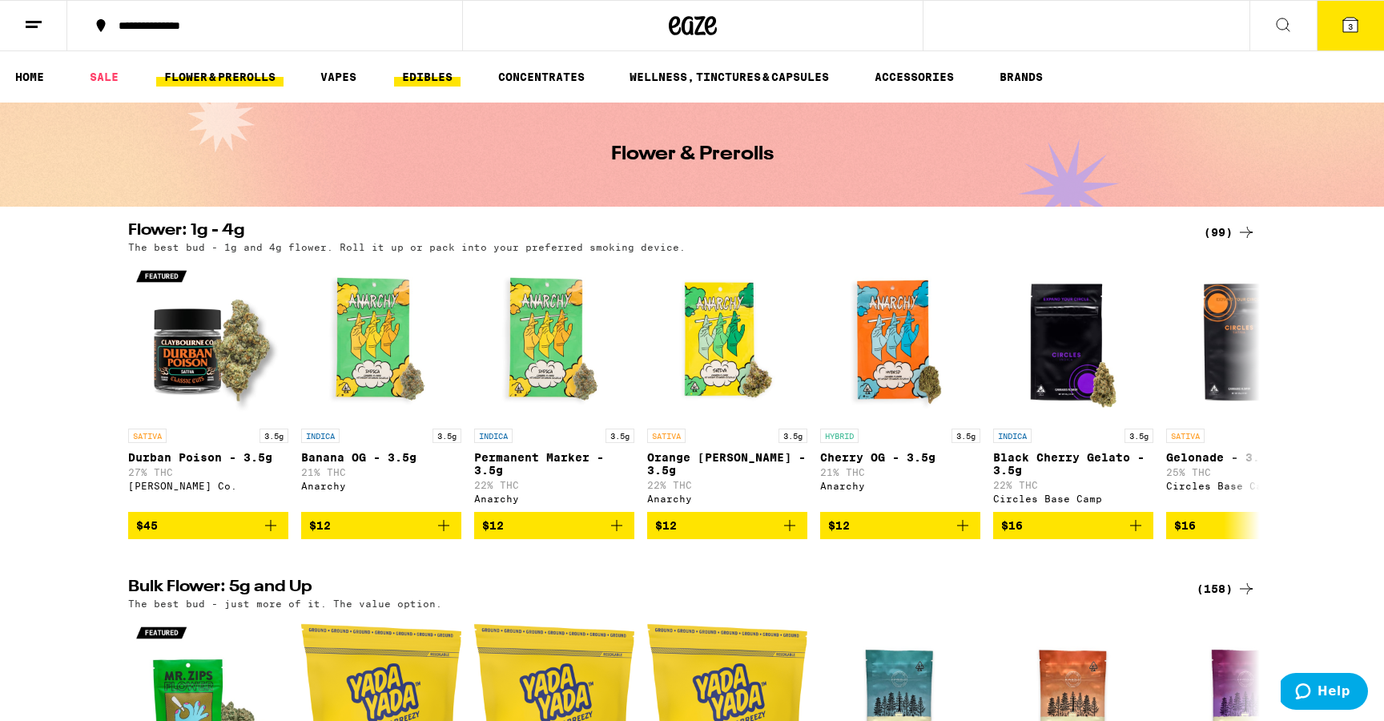
click at [441, 78] on link "EDIBLES" at bounding box center [427, 76] width 66 height 19
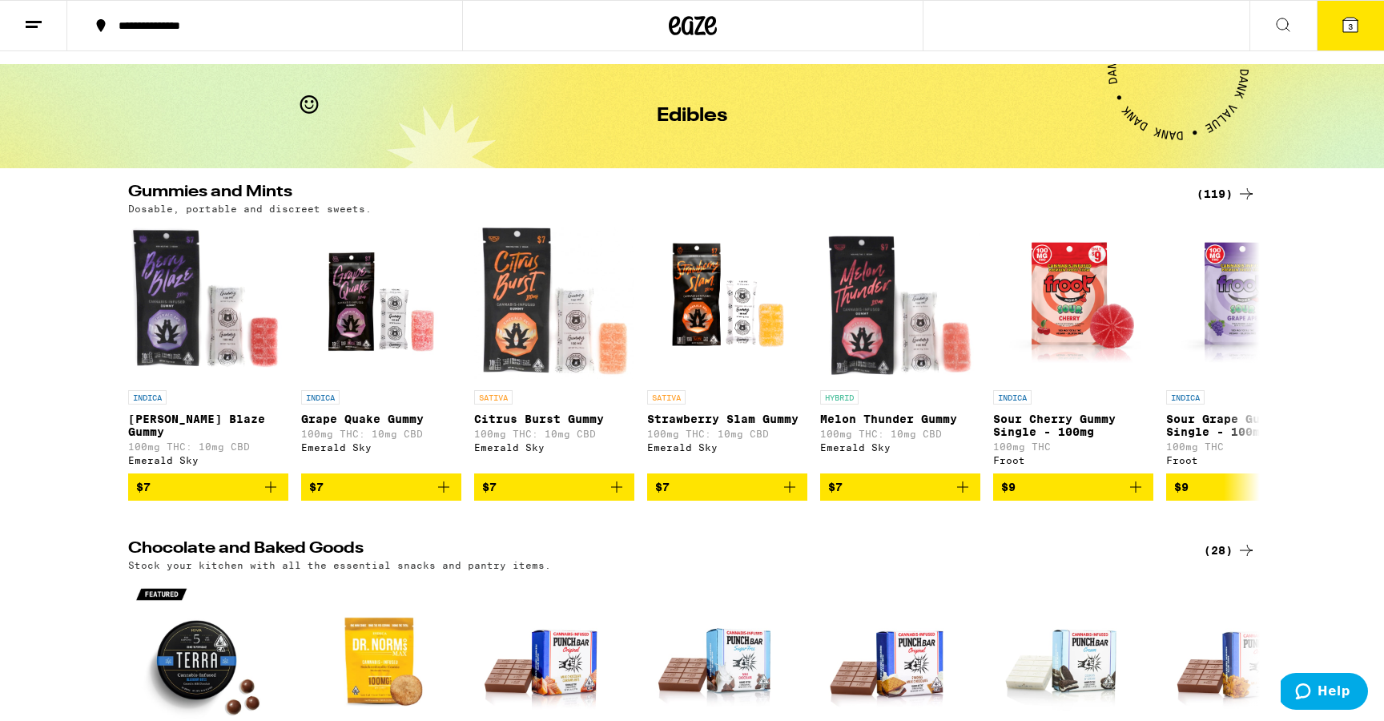
scroll to position [41, 0]
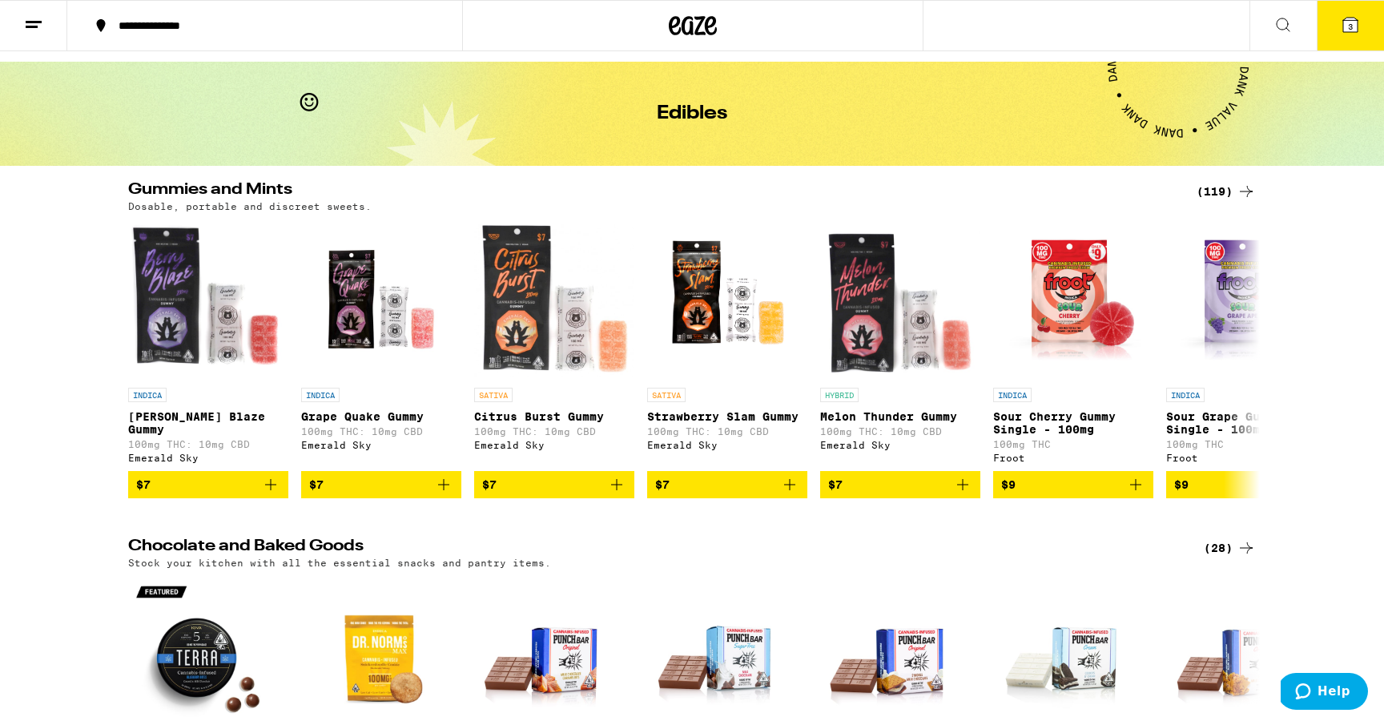
click at [1216, 187] on div "(119)" at bounding box center [1225, 191] width 59 height 19
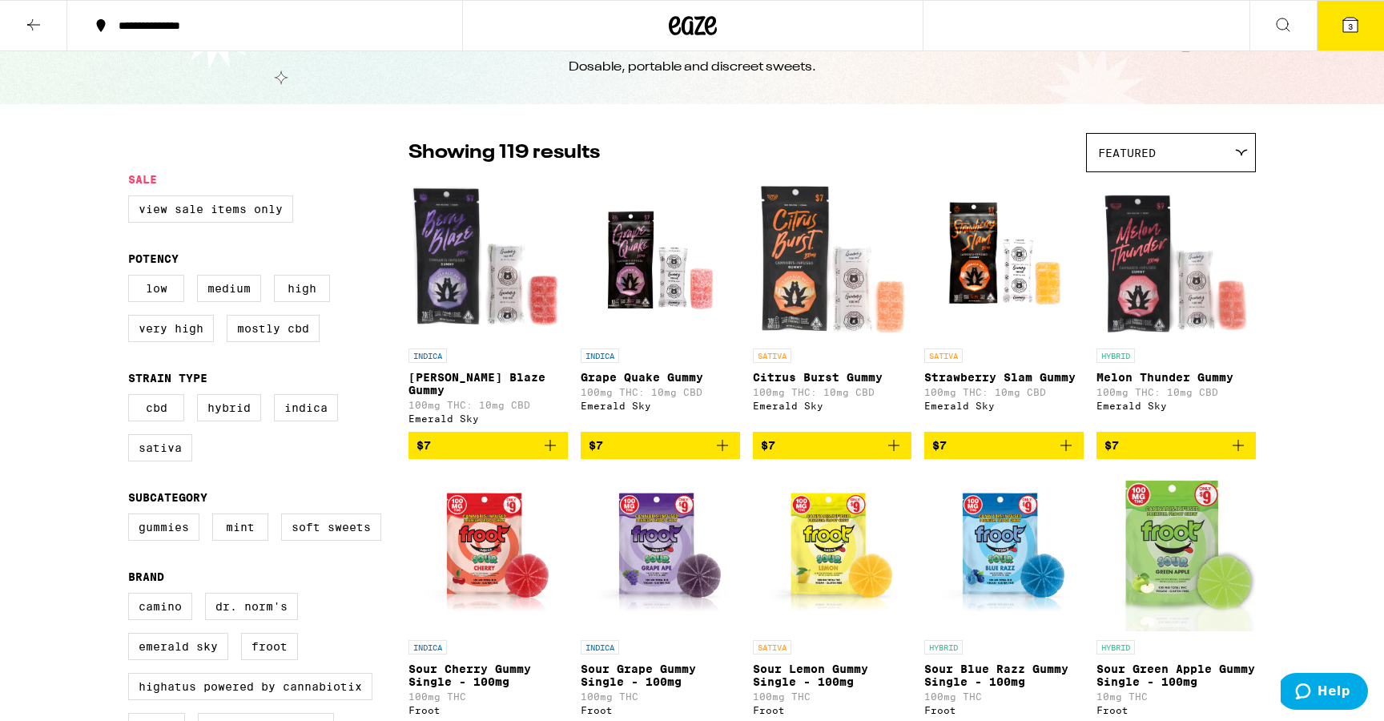
scroll to position [44, 0]
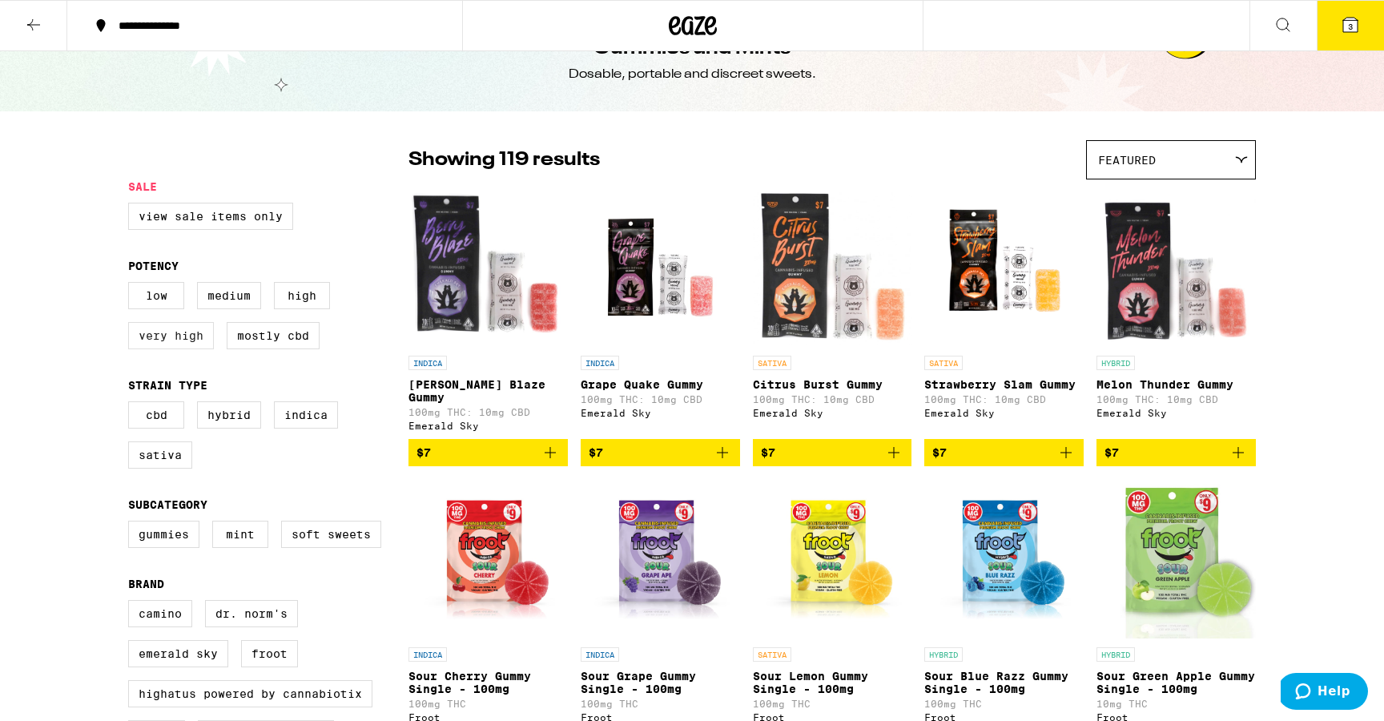
click at [179, 349] on label "Very High" at bounding box center [171, 335] width 86 height 27
click at [132, 285] on input "Very High" at bounding box center [131, 284] width 1 height 1
checkbox input "true"
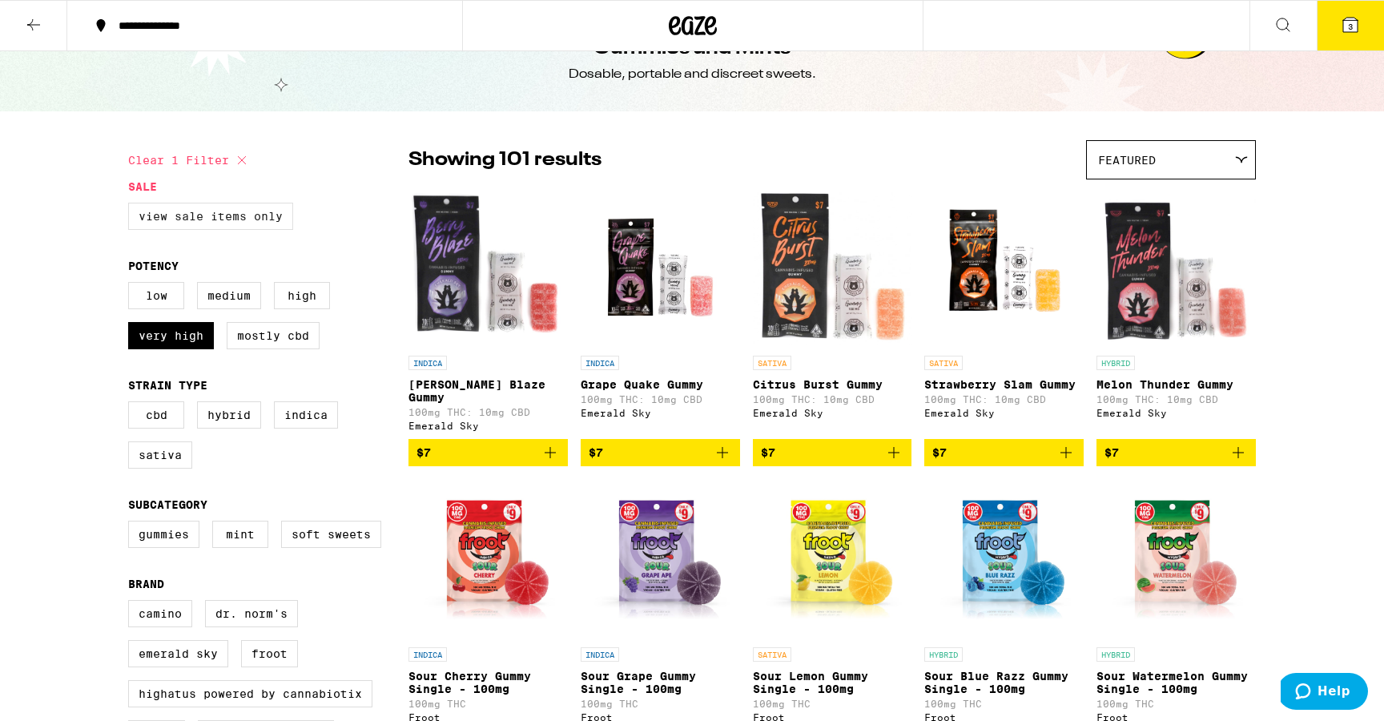
click at [238, 224] on label "View Sale Items Only" at bounding box center [210, 216] width 165 height 27
click at [132, 206] on input "View Sale Items Only" at bounding box center [131, 205] width 1 height 1
checkbox input "true"
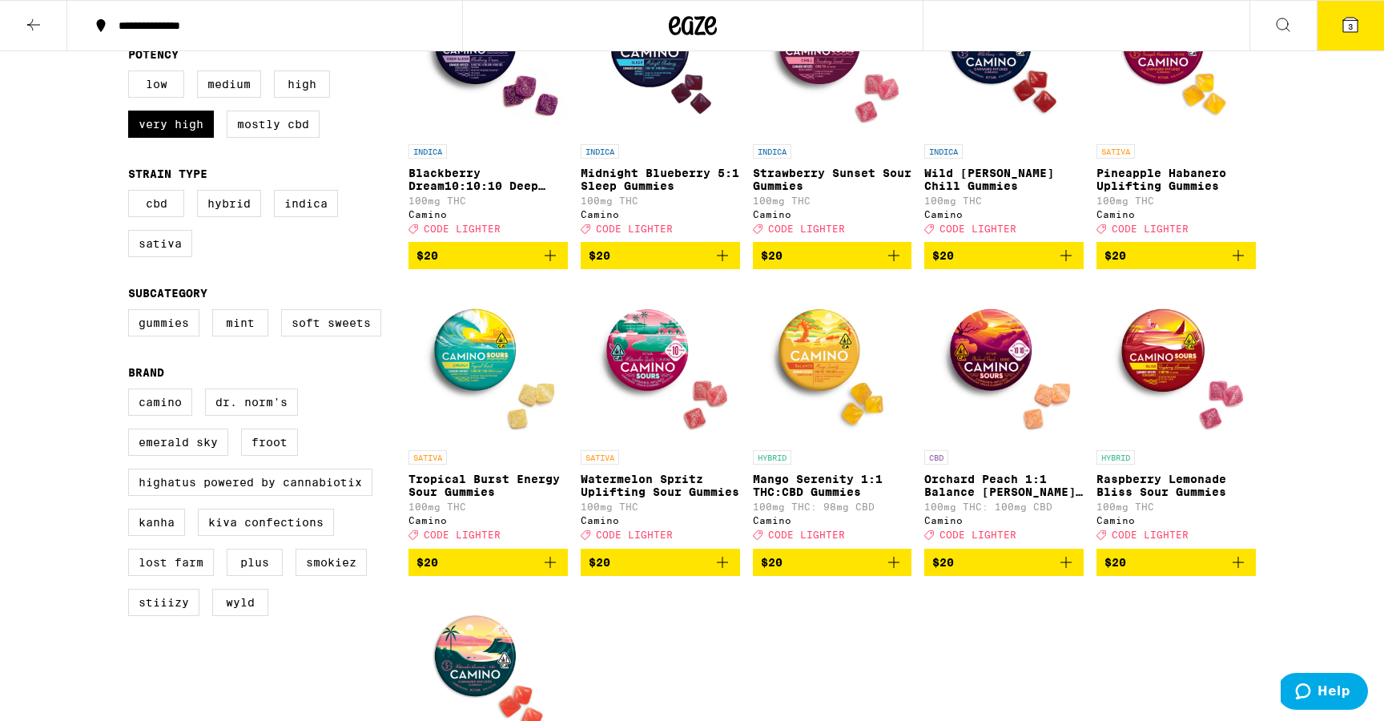
scroll to position [171, 0]
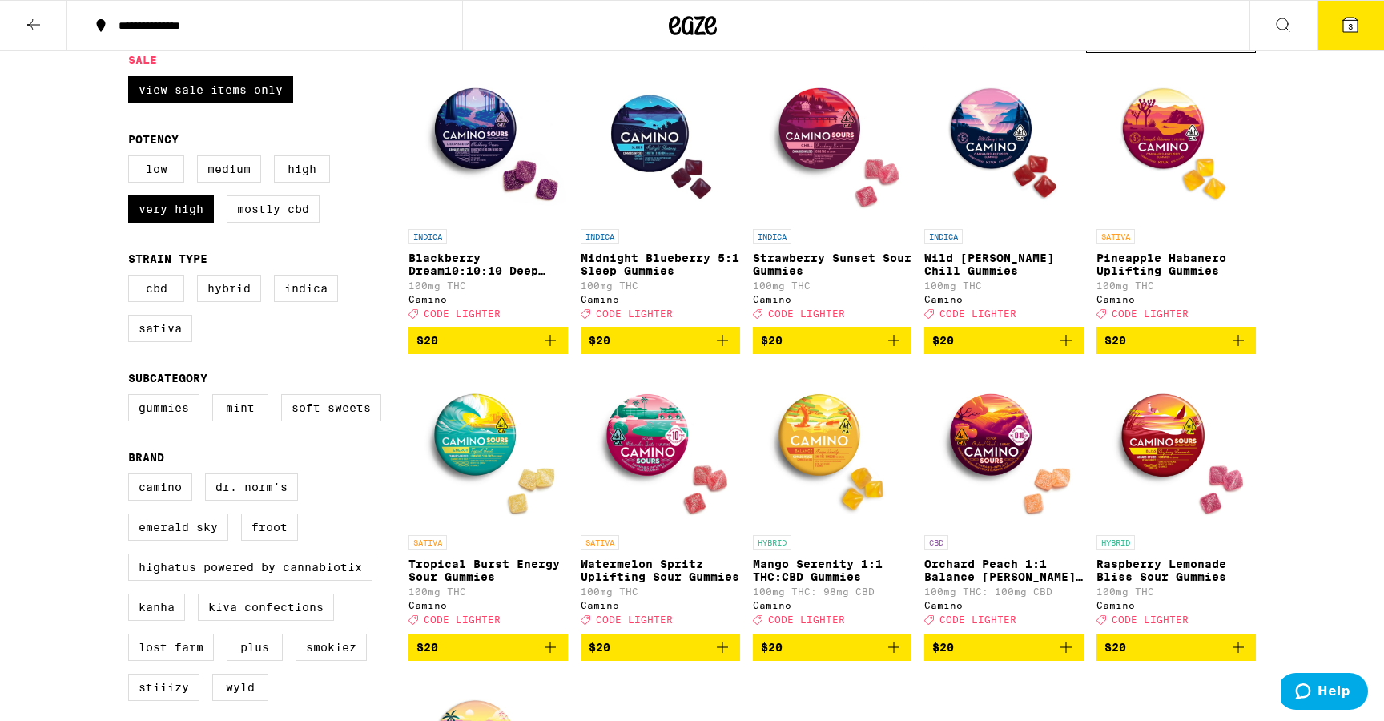
click at [1240, 344] on icon "Add to bag" at bounding box center [1237, 340] width 19 height 19
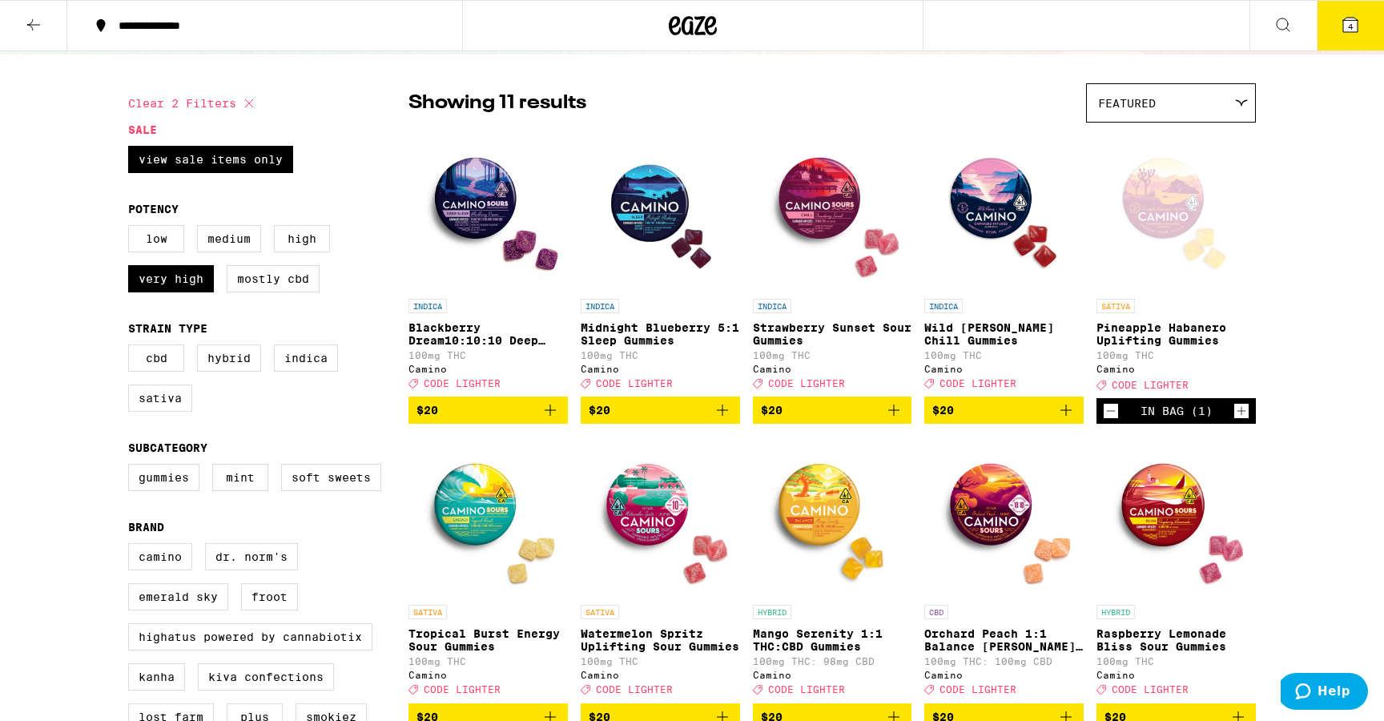
scroll to position [0, 0]
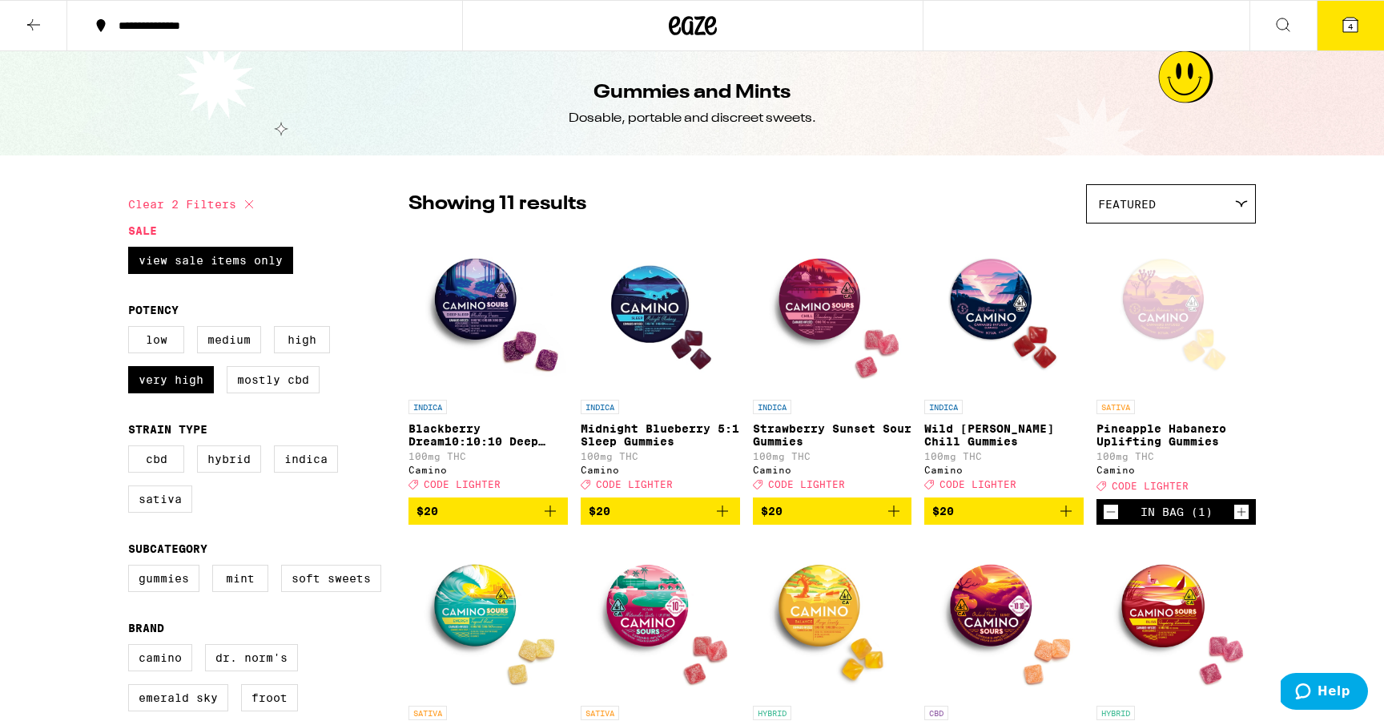
click at [1364, 30] on button "4" at bounding box center [1350, 26] width 67 height 50
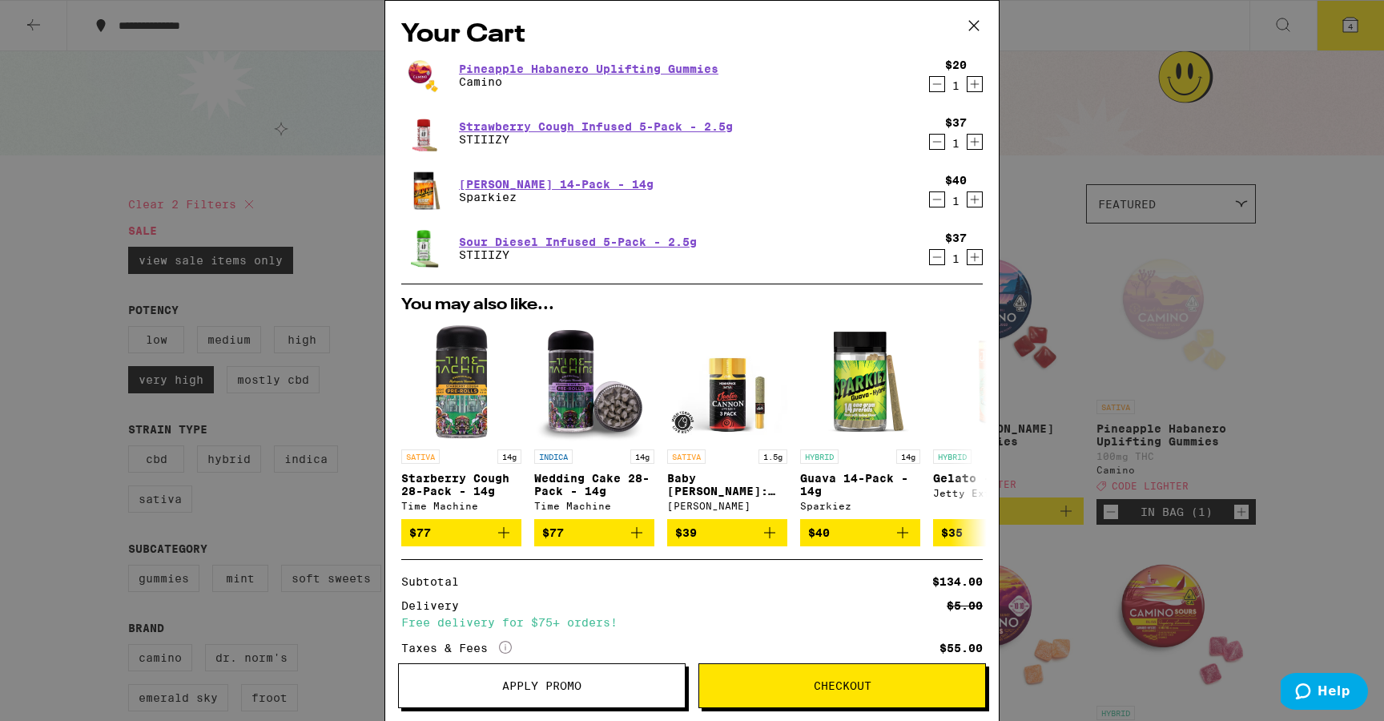
click at [559, 674] on button "Apply Promo" at bounding box center [541, 685] width 287 height 45
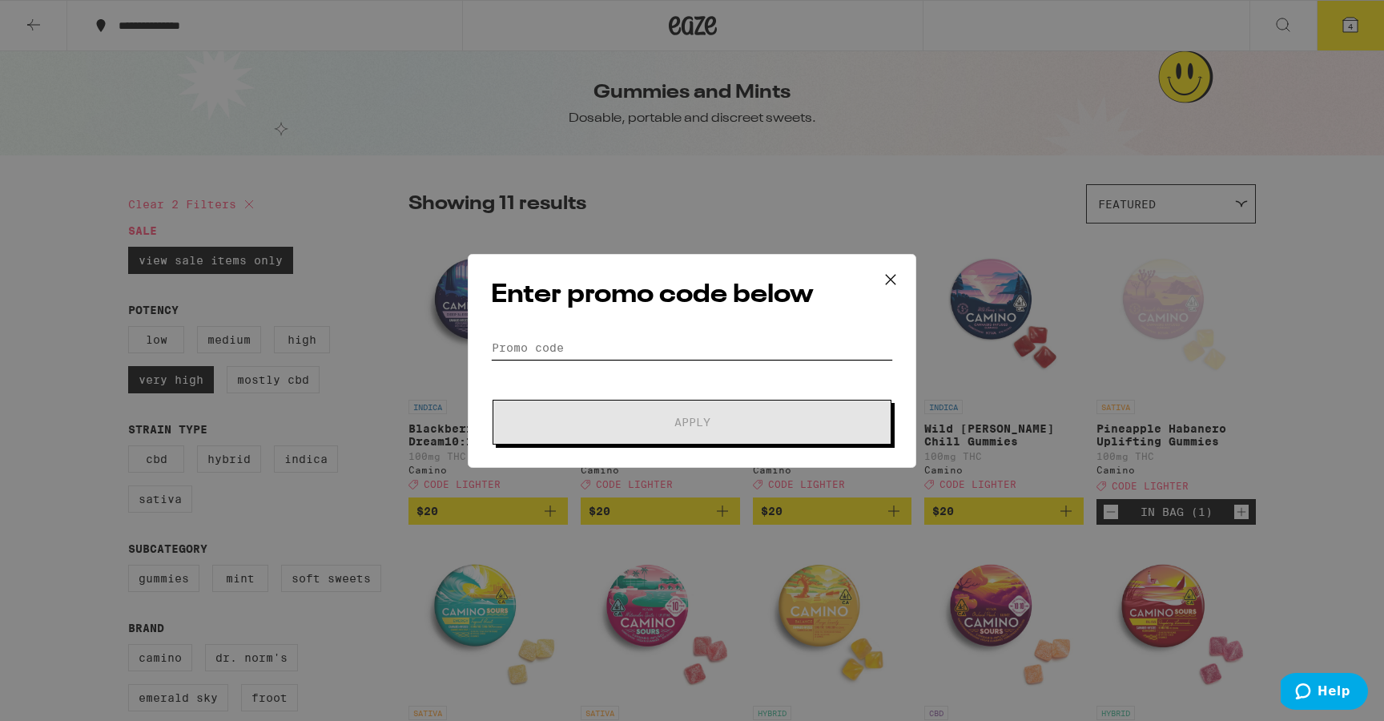
click at [599, 347] on input "Promo Code" at bounding box center [692, 348] width 402 height 24
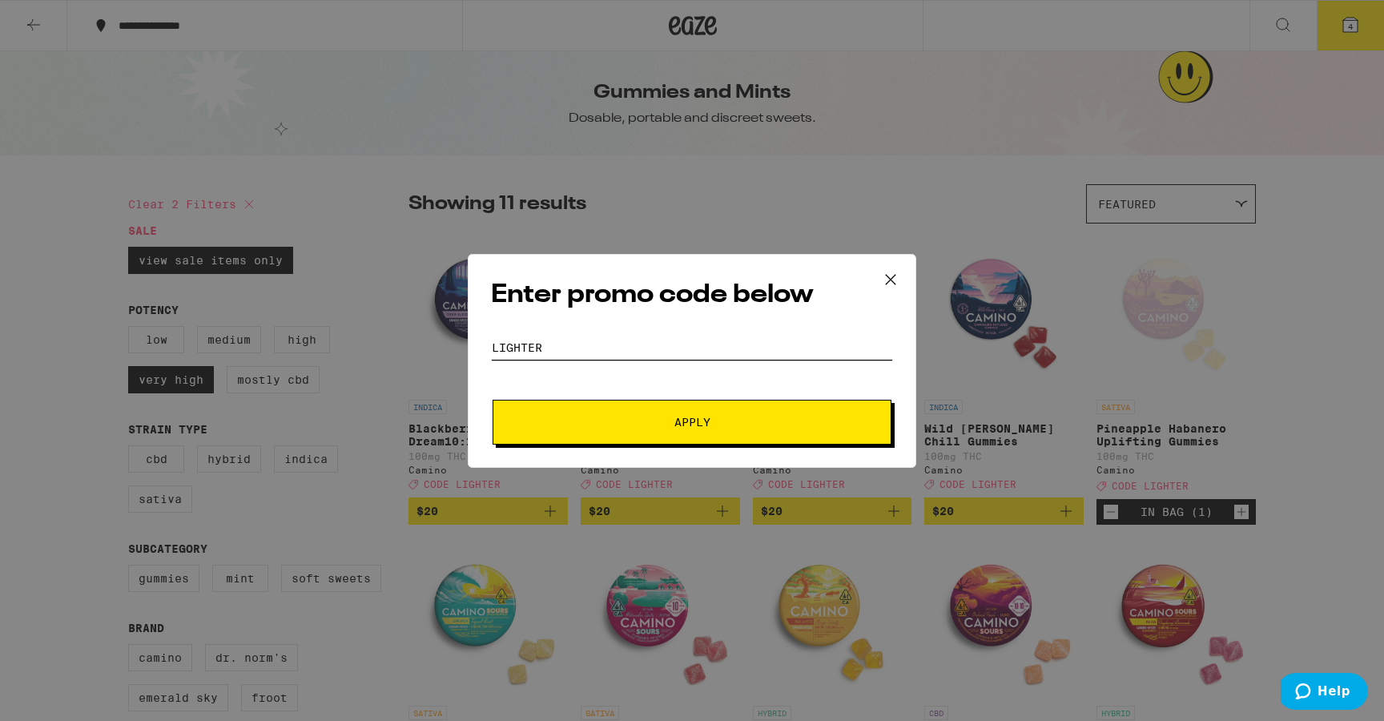
type input "lighter"
click at [632, 407] on button "Apply" at bounding box center [692, 422] width 399 height 45
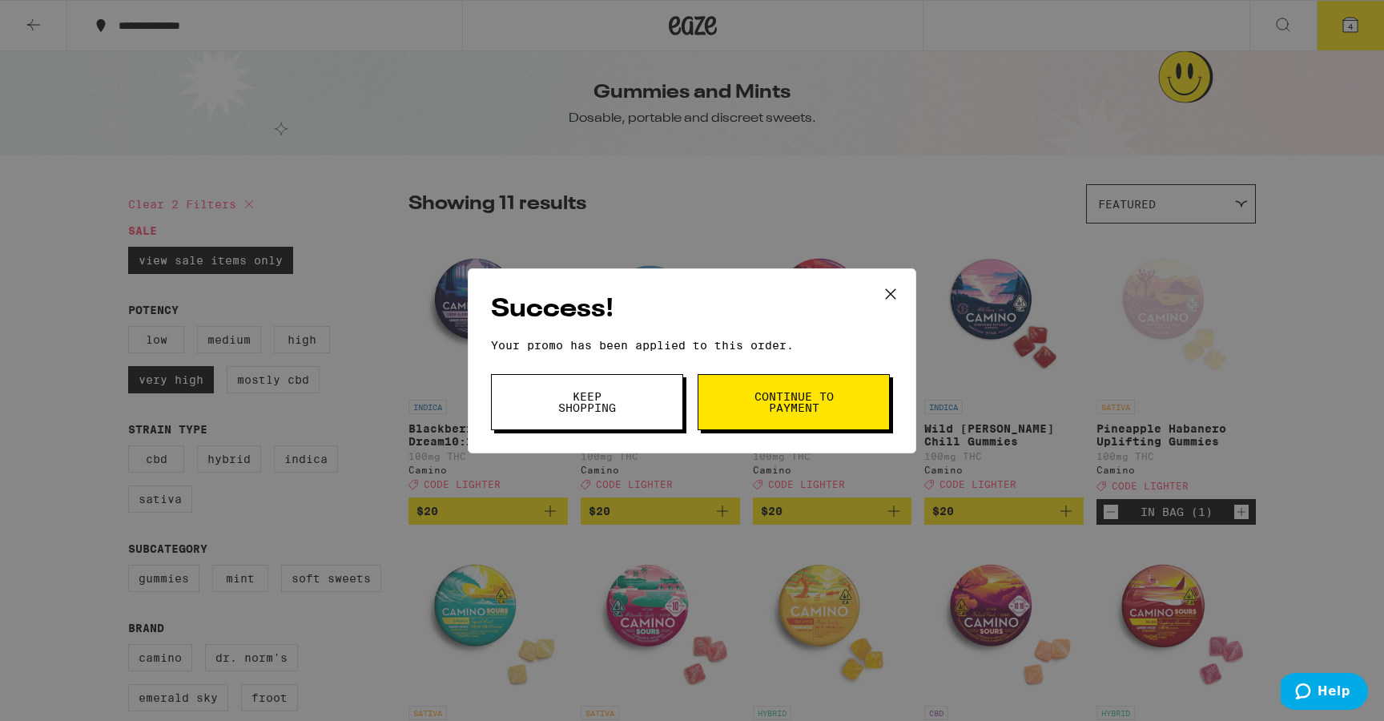
click at [787, 398] on span "Continue to payment" at bounding box center [794, 402] width 82 height 22
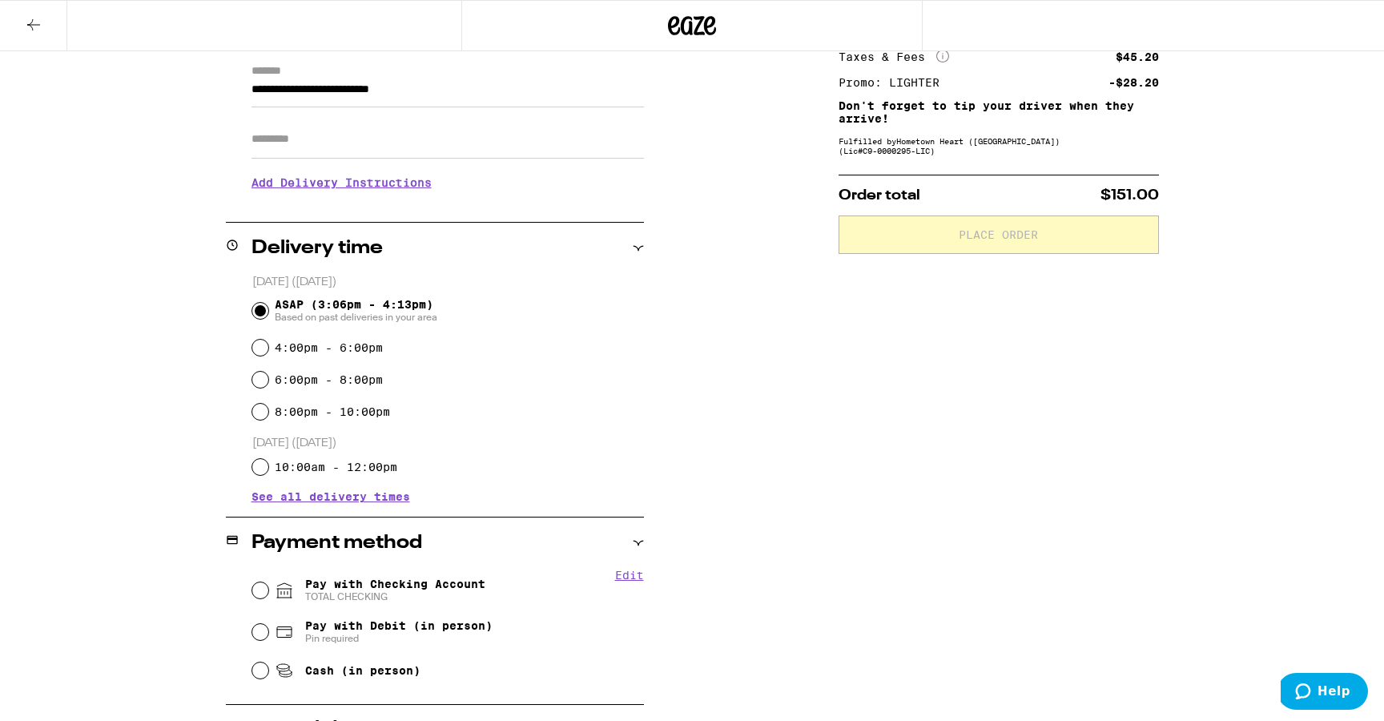
scroll to position [255, 0]
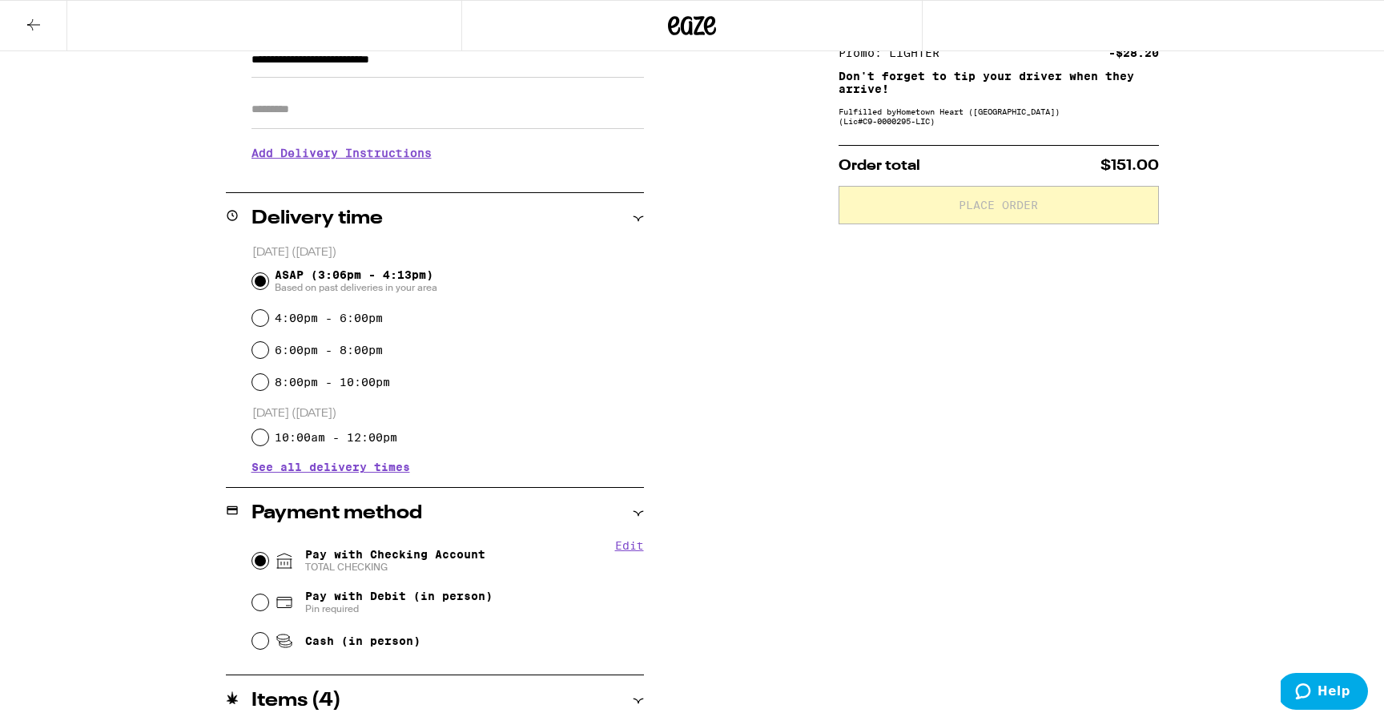
click at [260, 556] on input "Pay with Checking Account TOTAL CHECKING" at bounding box center [260, 561] width 16 height 16
radio input "true"
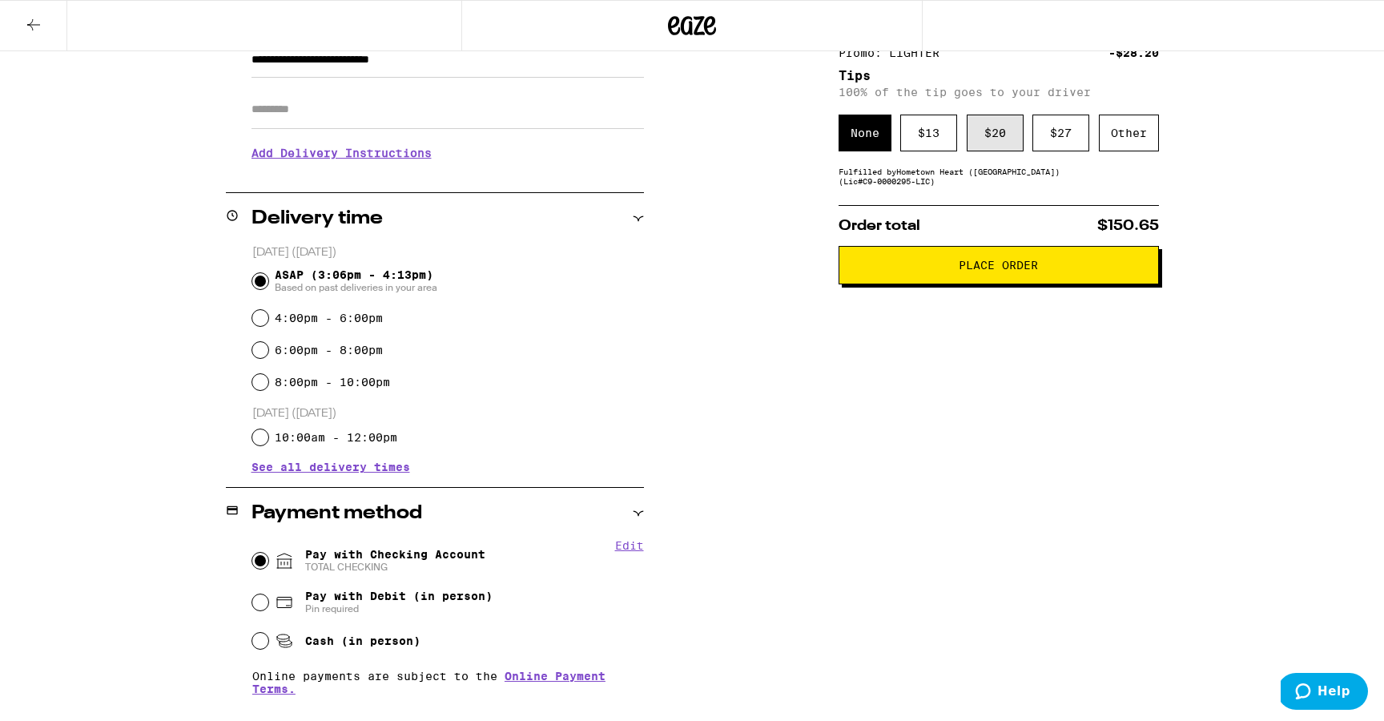
click at [998, 139] on div "$ 20" at bounding box center [995, 133] width 57 height 37
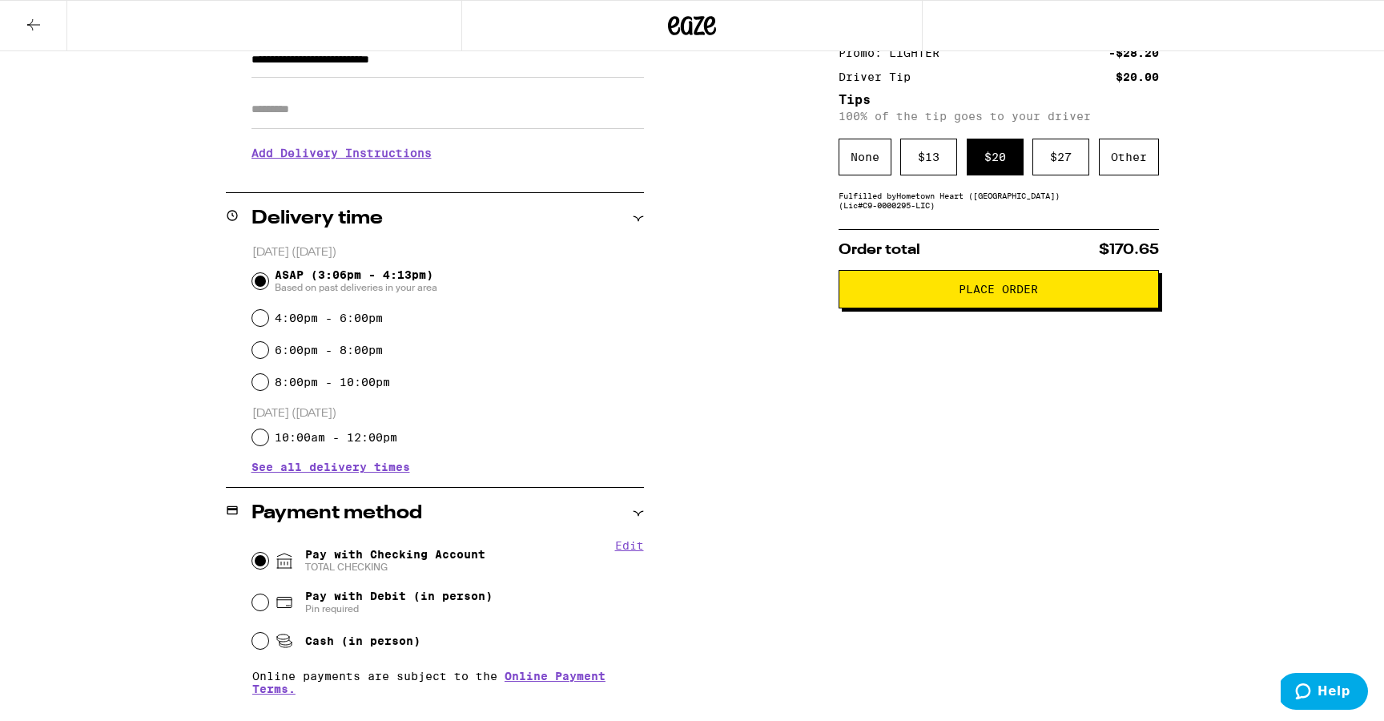
click at [1008, 308] on button "Place Order" at bounding box center [998, 289] width 320 height 38
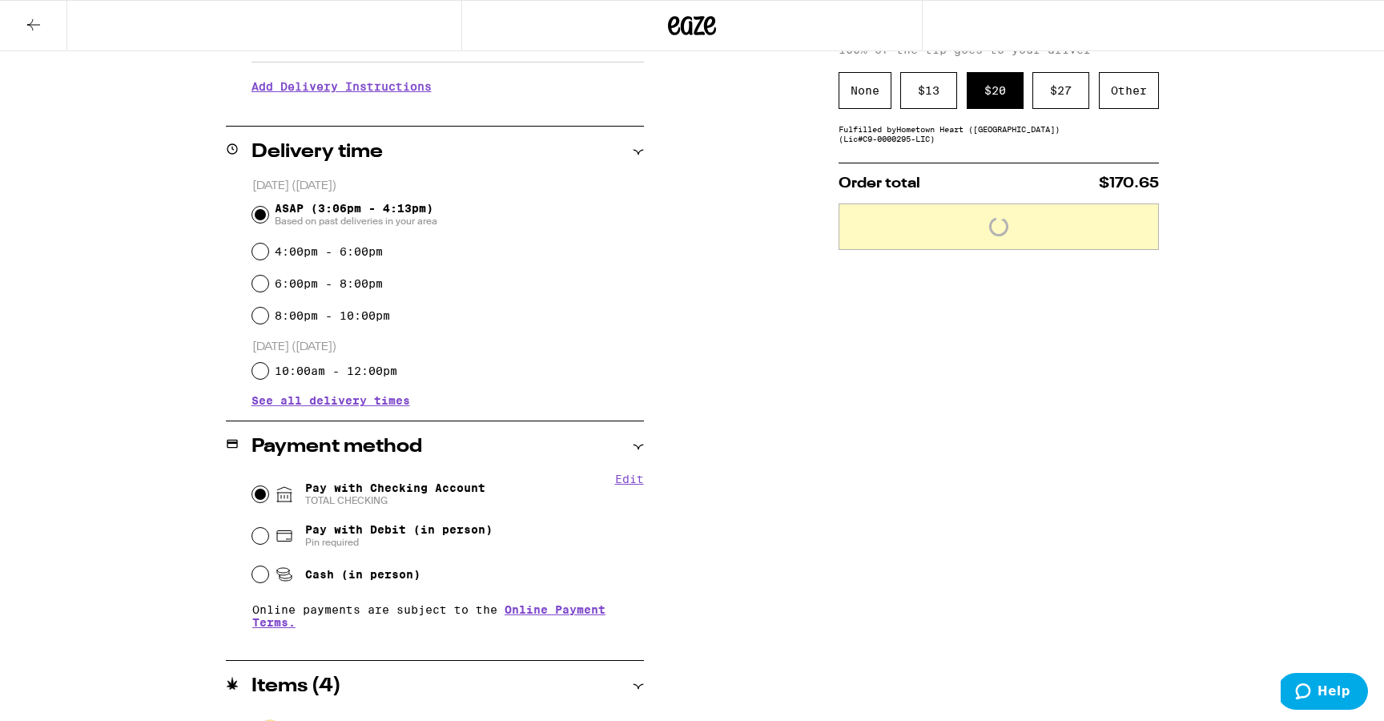
scroll to position [254, 0]
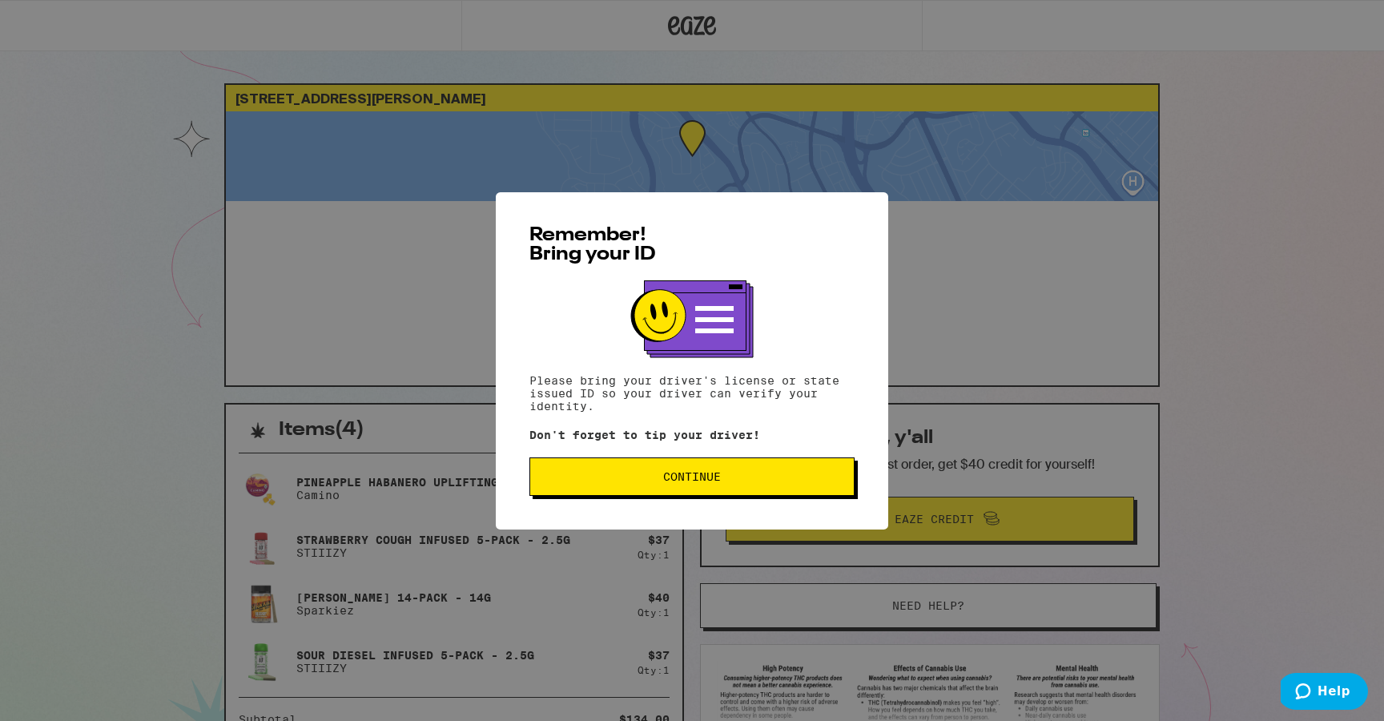
click at [758, 482] on span "Continue" at bounding box center [692, 476] width 298 height 11
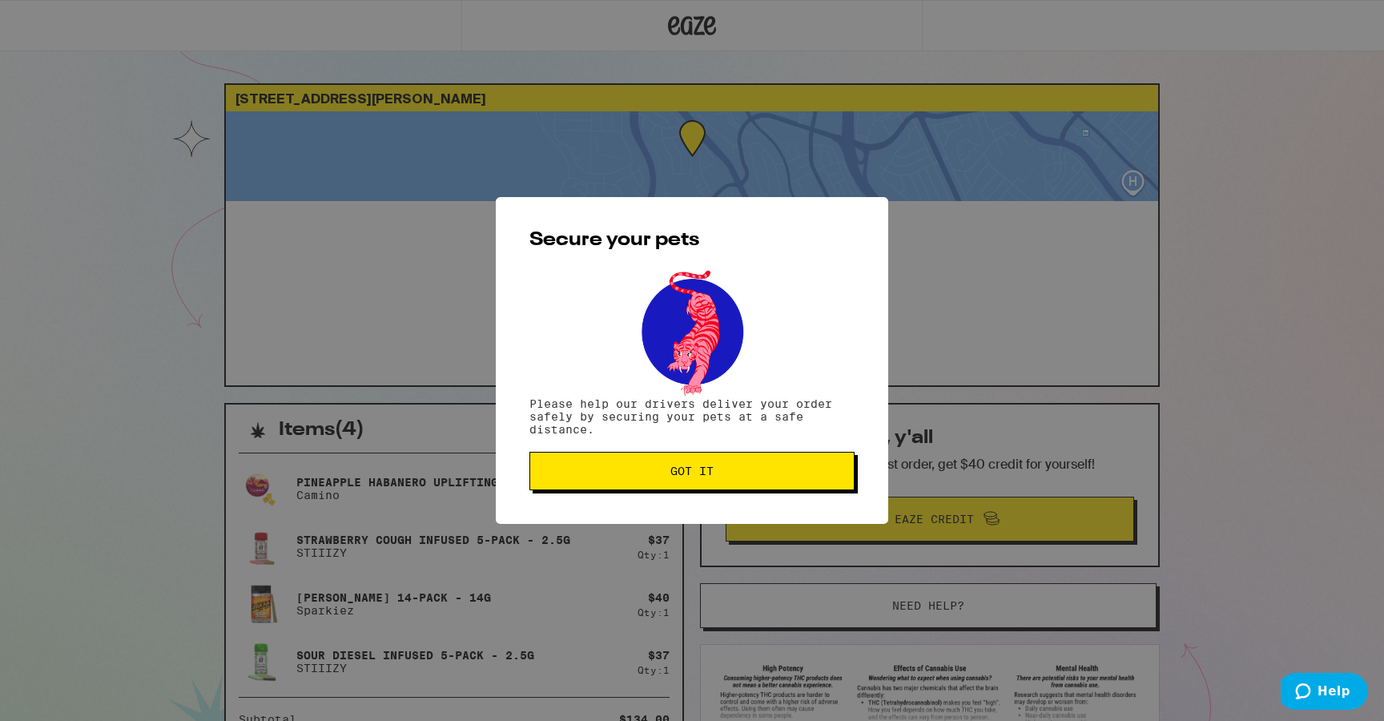
click at [758, 485] on button "Got it" at bounding box center [691, 471] width 325 height 38
